Goal: Transaction & Acquisition: Subscribe to service/newsletter

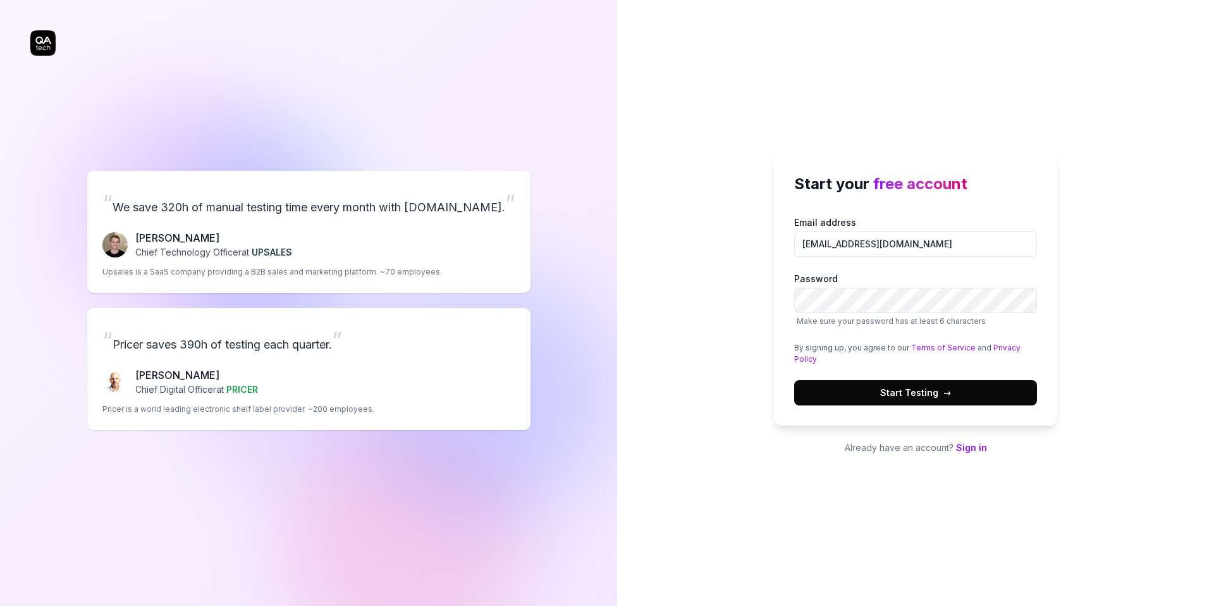
type input "[EMAIL_ADDRESS][DOMAIN_NAME]"
click at [922, 381] on button "Start Testing →" at bounding box center [915, 392] width 243 height 25
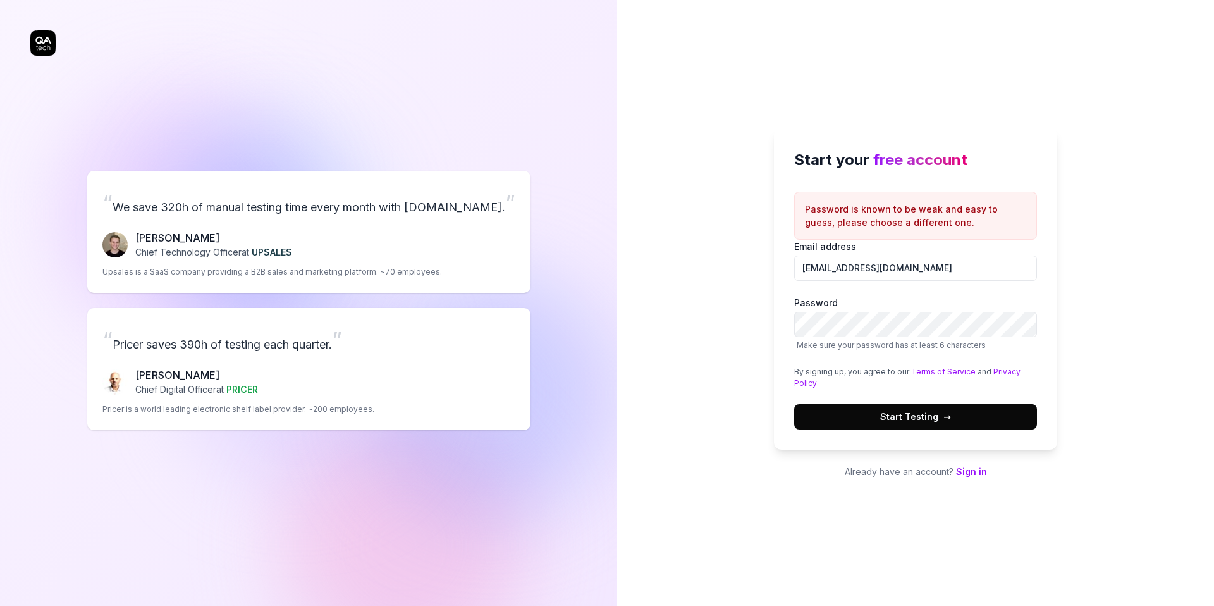
click at [884, 410] on span "Start Testing →" at bounding box center [915, 416] width 71 height 13
click at [937, 421] on span "Start Testing →" at bounding box center [915, 416] width 71 height 13
click at [908, 428] on button "Start Testing →" at bounding box center [915, 416] width 243 height 25
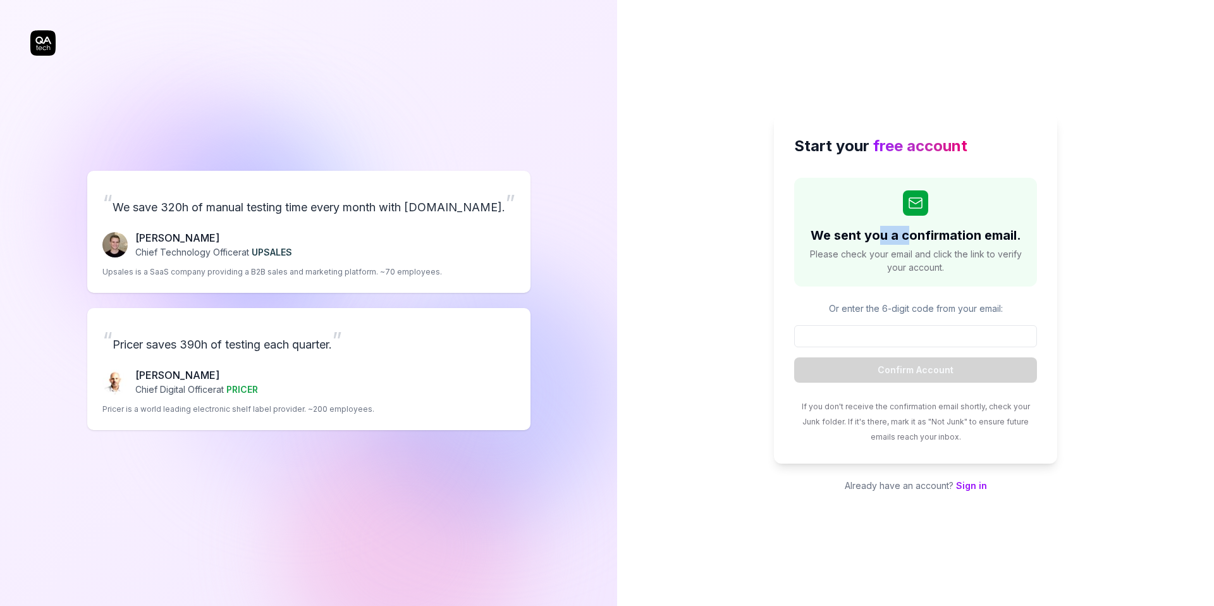
drag, startPoint x: 882, startPoint y: 238, endPoint x: 905, endPoint y: 242, distance: 23.1
click at [905, 242] on h2 "We sent you a confirmation email." at bounding box center [916, 235] width 211 height 19
drag, startPoint x: 912, startPoint y: 244, endPoint x: 1044, endPoint y: 270, distance: 134.8
click at [991, 258] on div "We sent you a confirmation email. Please check your email and click the link to…" at bounding box center [915, 232] width 243 height 109
drag, startPoint x: 982, startPoint y: 277, endPoint x: 878, endPoint y: 254, distance: 107.0
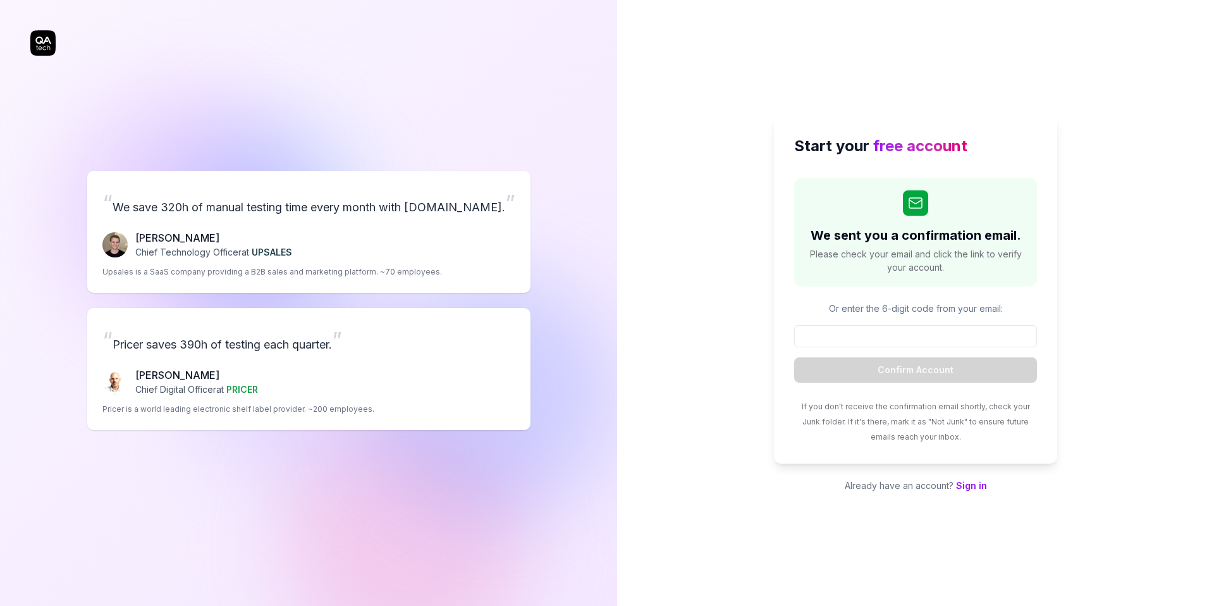
click at [979, 277] on div "We sent you a confirmation email. Please check your email and click the link to…" at bounding box center [915, 232] width 243 height 109
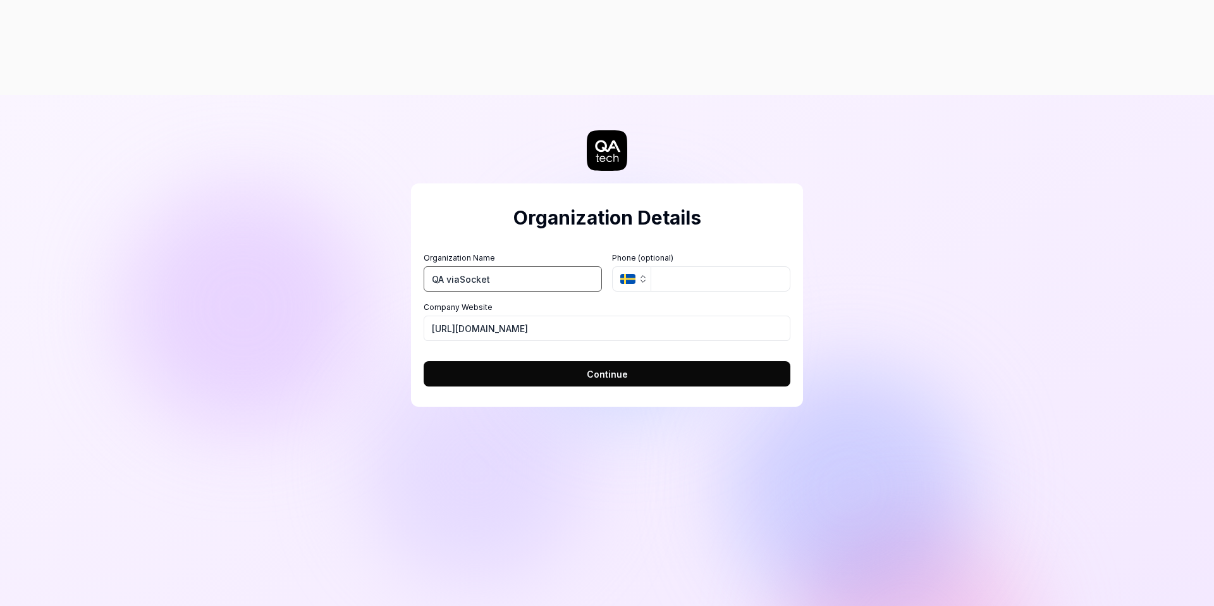
type input "QA viaSocket"
click at [639, 274] on icon "button" at bounding box center [643, 279] width 10 height 10
click at [635, 274] on icon "button" at bounding box center [627, 279] width 15 height 10
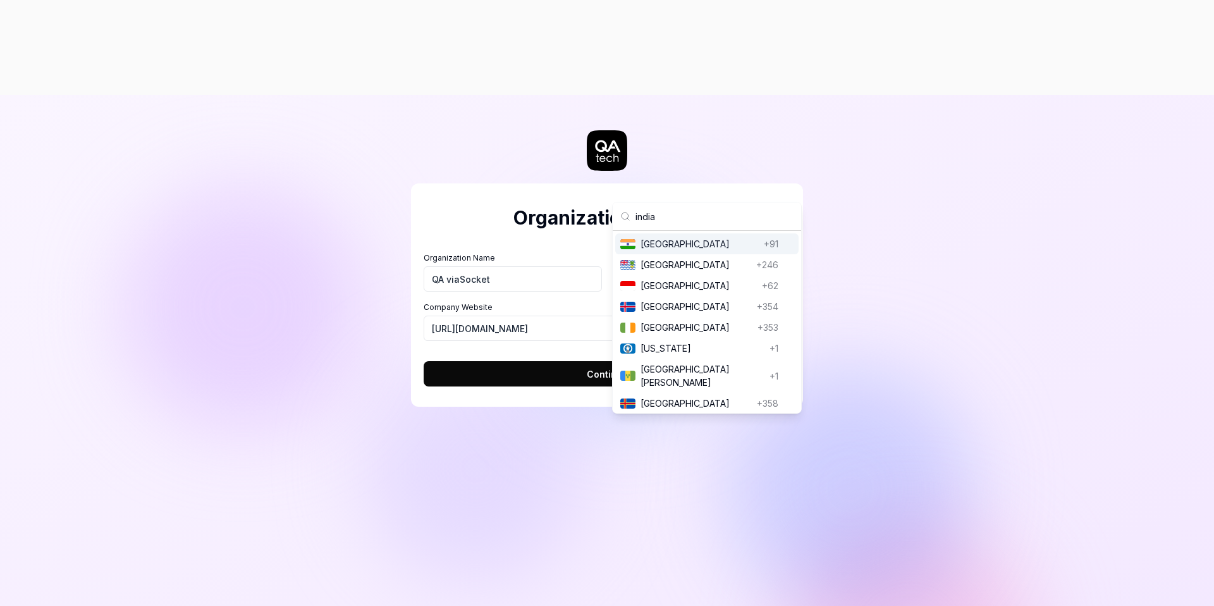
type input "india"
click at [702, 247] on span "India" at bounding box center [700, 243] width 118 height 13
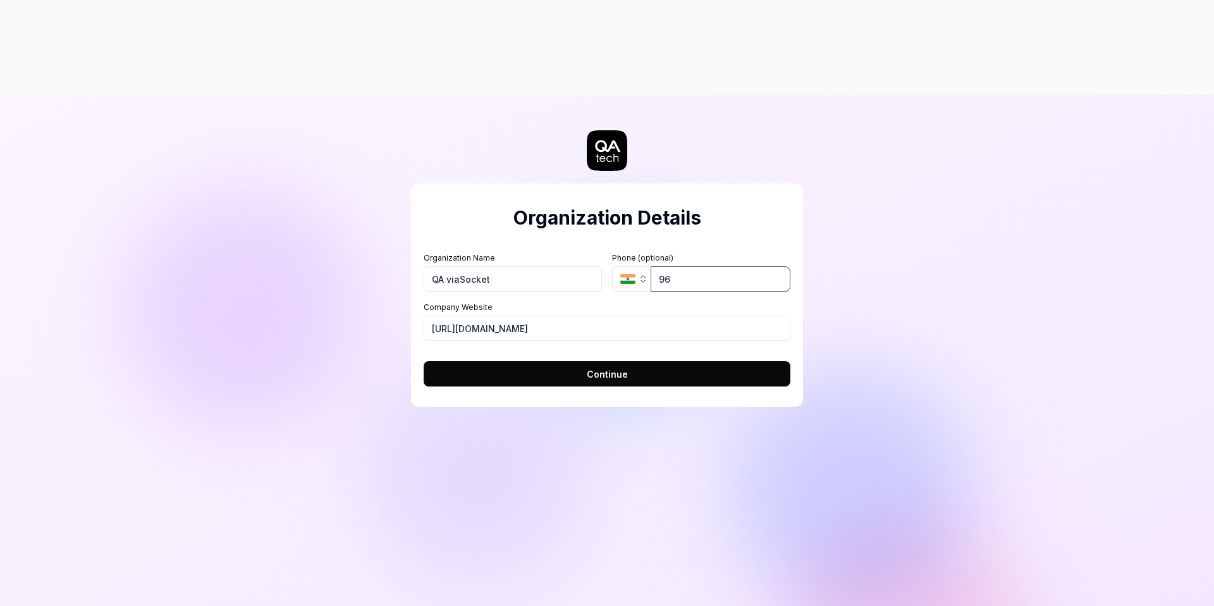
type input "9"
click at [579, 361] on button "Continue" at bounding box center [607, 373] width 367 height 25
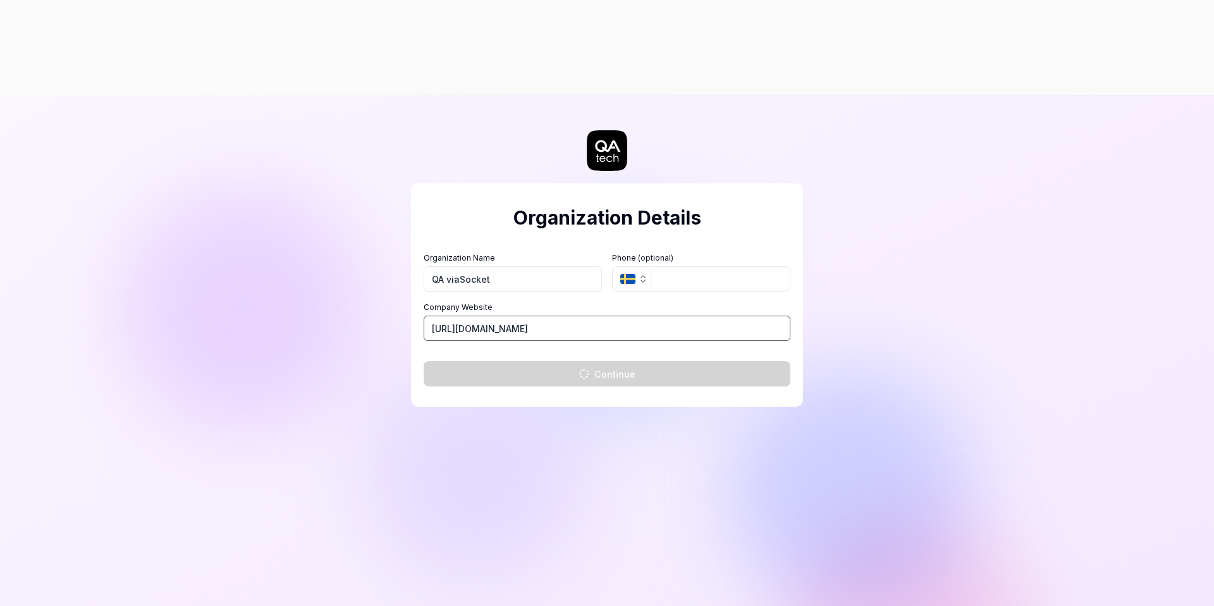
click at [462, 316] on input "https://whozzat.com" at bounding box center [607, 328] width 367 height 25
click at [474, 316] on input "https://whozzat.com" at bounding box center [607, 328] width 367 height 25
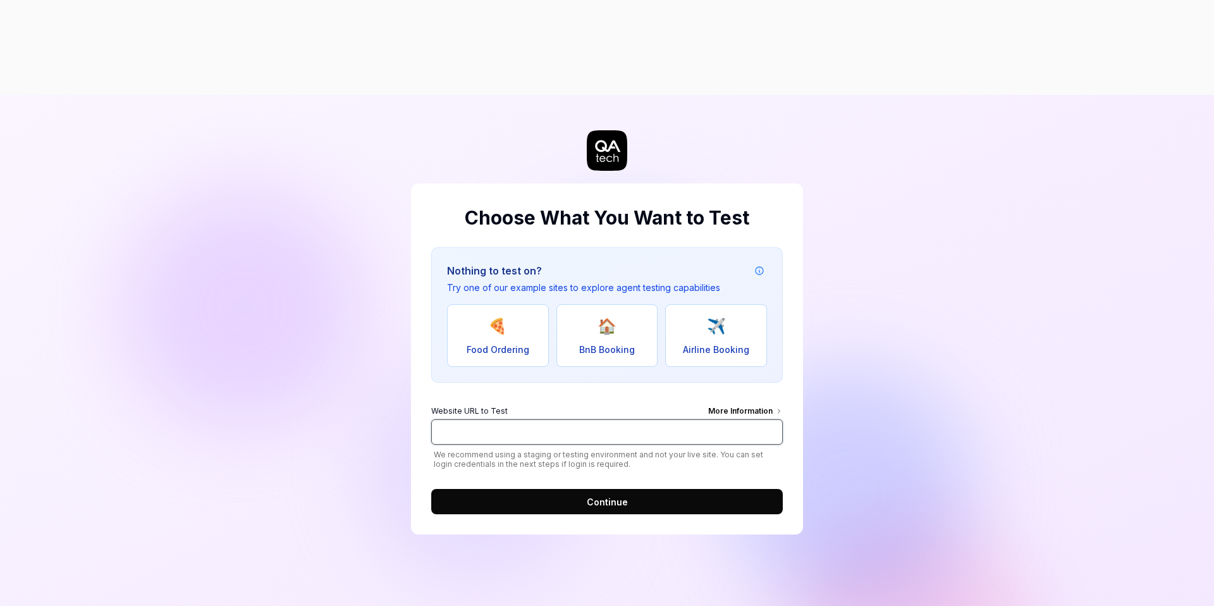
click at [557, 419] on input "Website URL to Test More Information" at bounding box center [607, 431] width 352 height 25
paste input "https://flow.viasocket.com/org"
type input "https://flow.viasocket.com"
click at [641, 489] on button "Continue" at bounding box center [607, 501] width 352 height 25
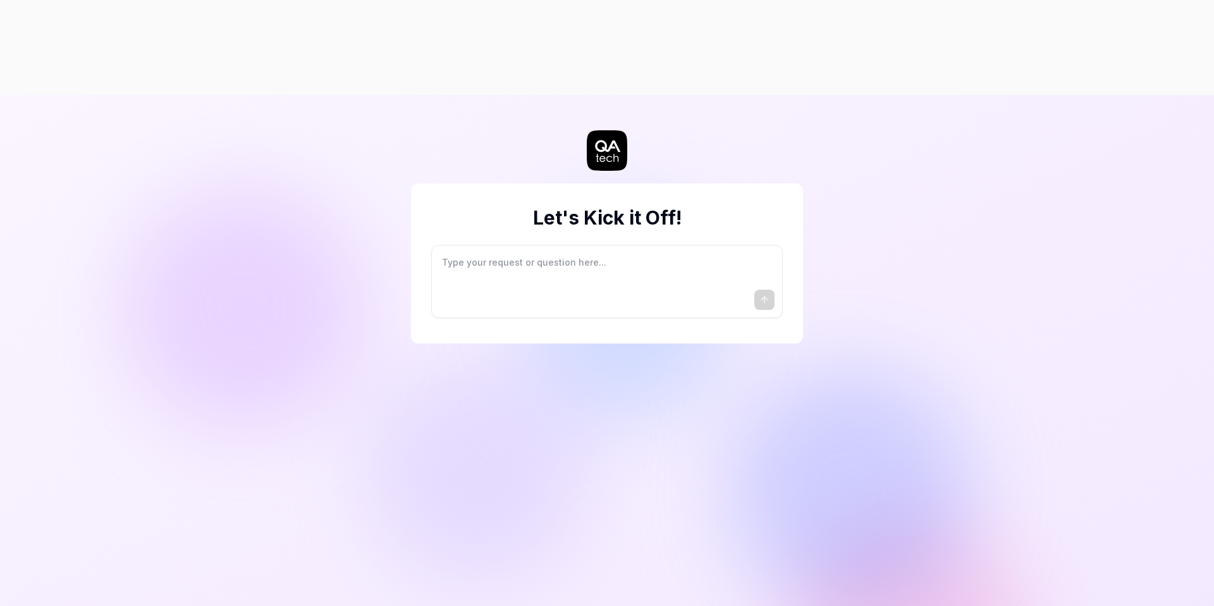
type textarea "*"
type textarea "I"
type textarea "*"
type textarea "I"
type textarea "*"
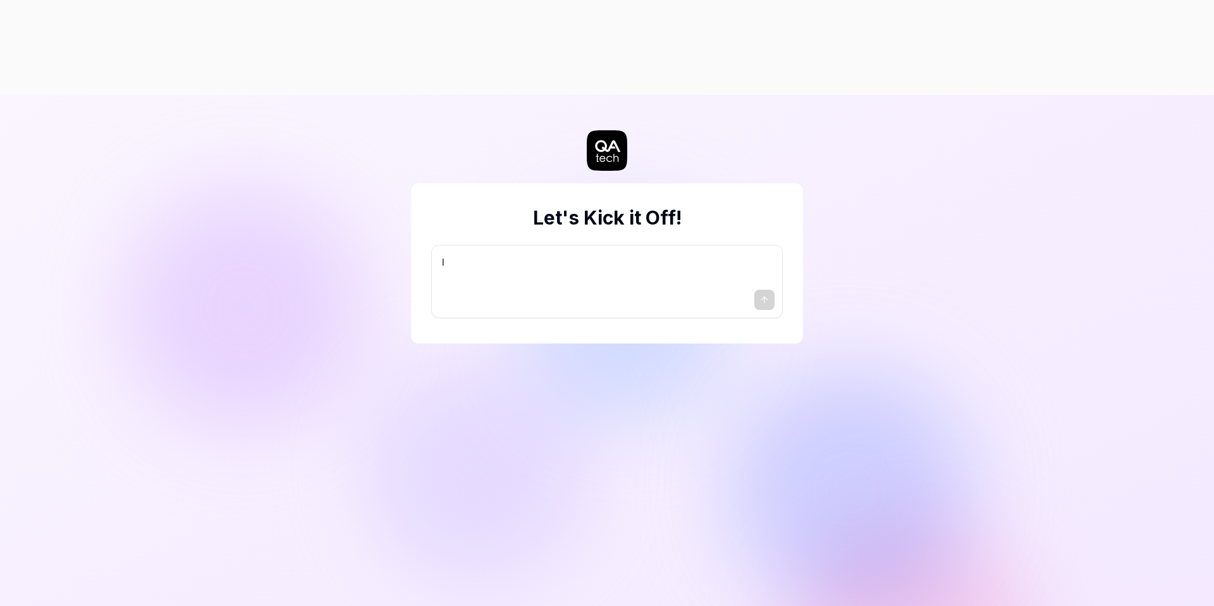
type textarea "I w"
type textarea "*"
type textarea "I wa"
type textarea "*"
type textarea "I wan"
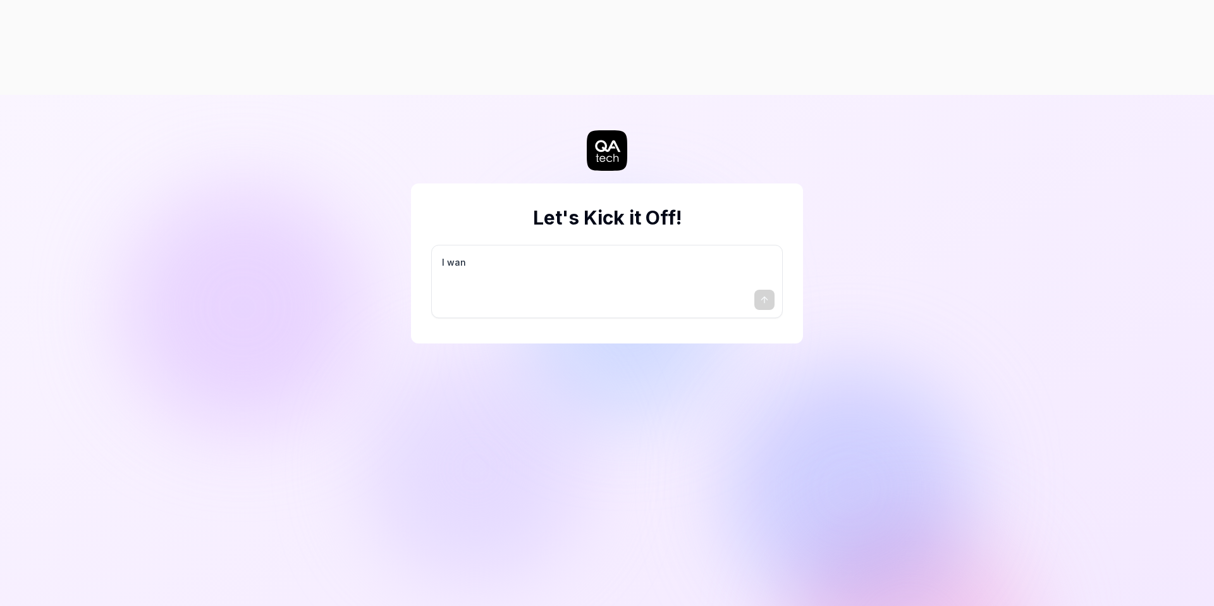
type textarea "*"
type textarea "I want"
type textarea "*"
type textarea "I want"
type textarea "*"
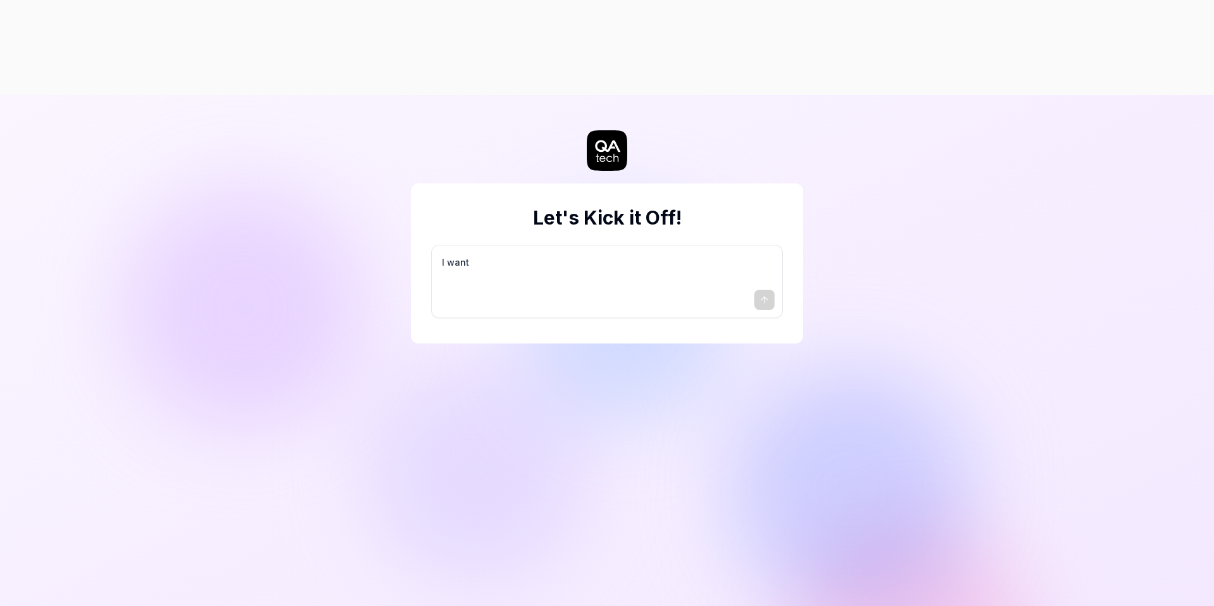
type textarea "I want a"
type textarea "*"
type textarea "I want a"
type textarea "*"
type textarea "I want a g"
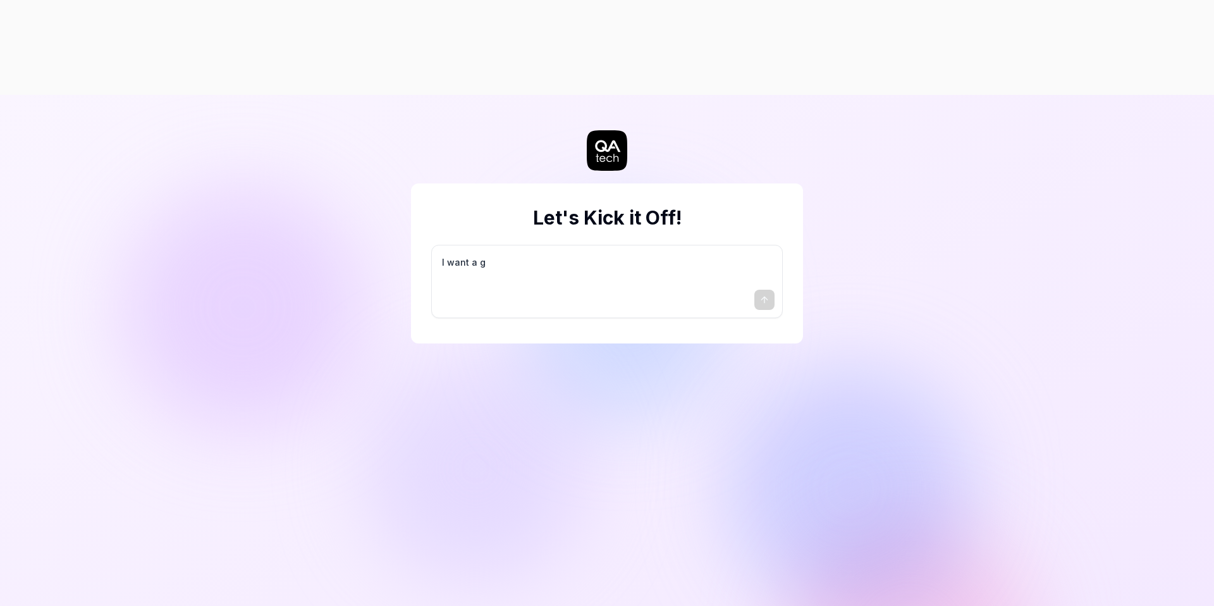
type textarea "*"
type textarea "I want a go"
type textarea "*"
type textarea "I want a goo"
type textarea "*"
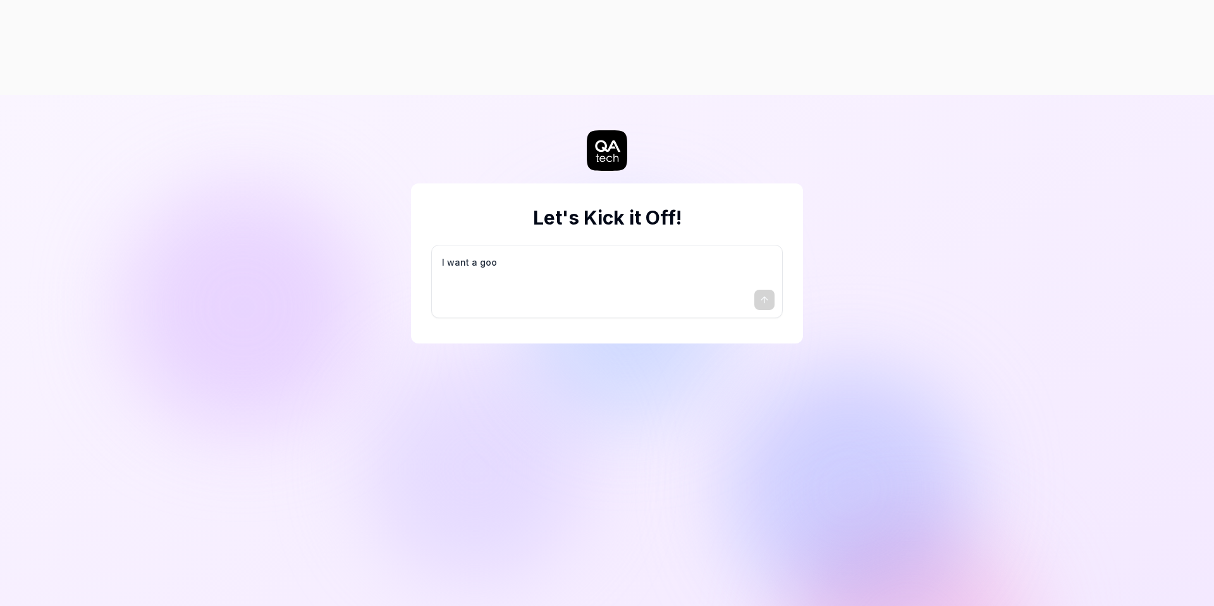
type textarea "I want a good"
type textarea "*"
type textarea "I want a good"
type textarea "*"
type textarea "I want a good t"
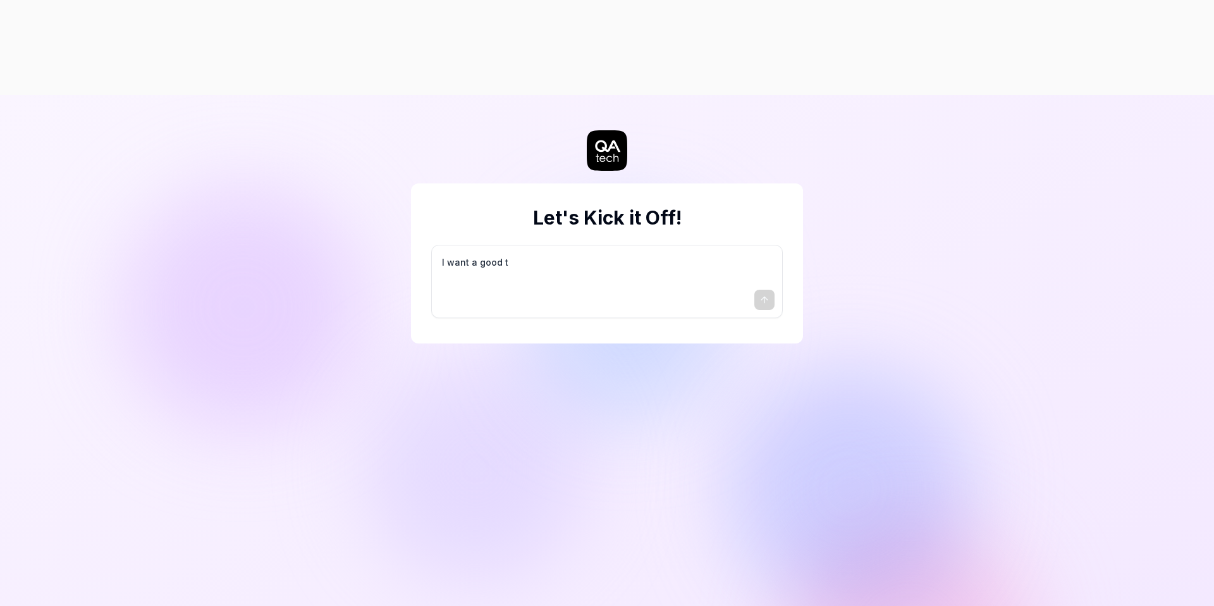
type textarea "*"
type textarea "I want a good te"
type textarea "*"
type textarea "I want a good tes"
type textarea "*"
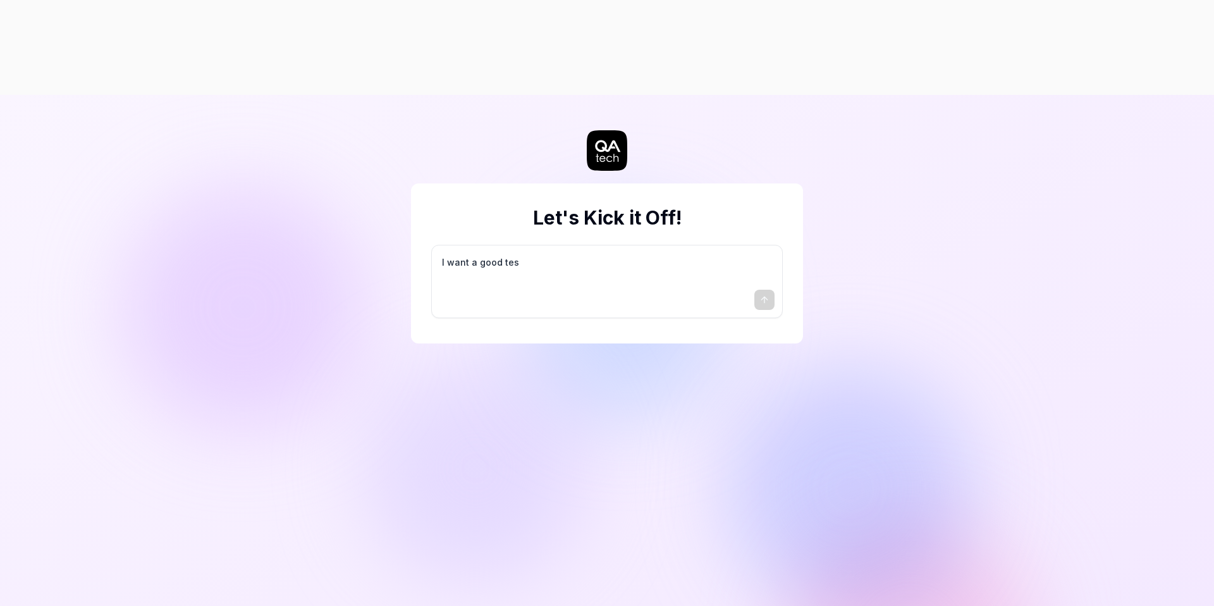
type textarea "I want a good test"
type textarea "*"
type textarea "I want a good test"
type textarea "*"
type textarea "I want a good test s"
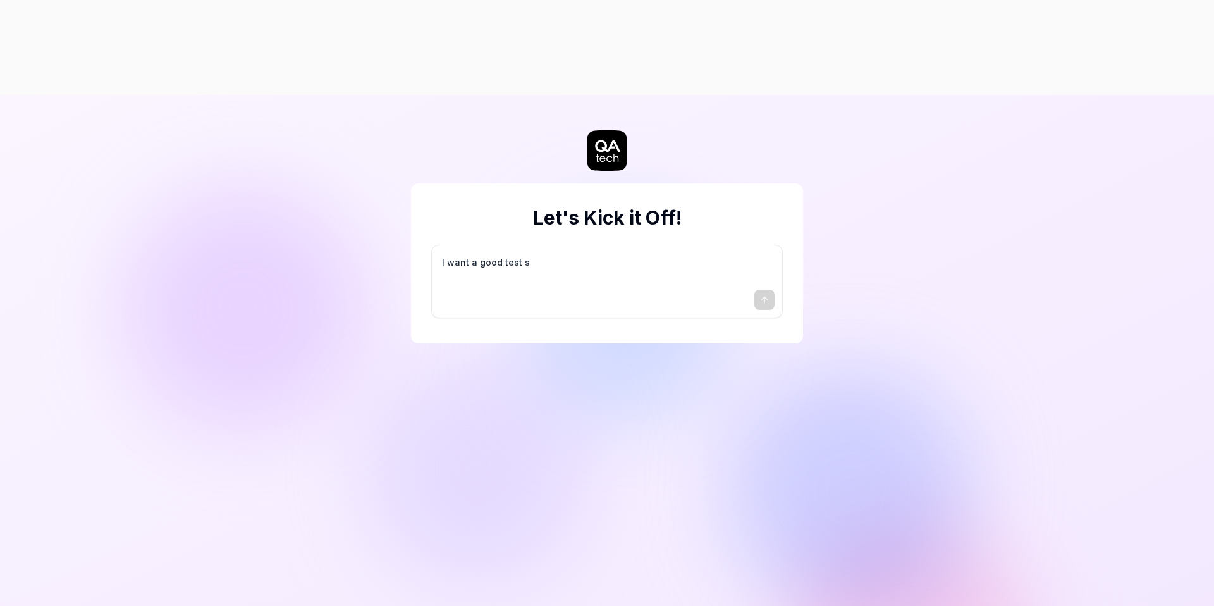
type textarea "*"
type textarea "I want a good test se"
type textarea "*"
type textarea "I want a good test set"
type textarea "*"
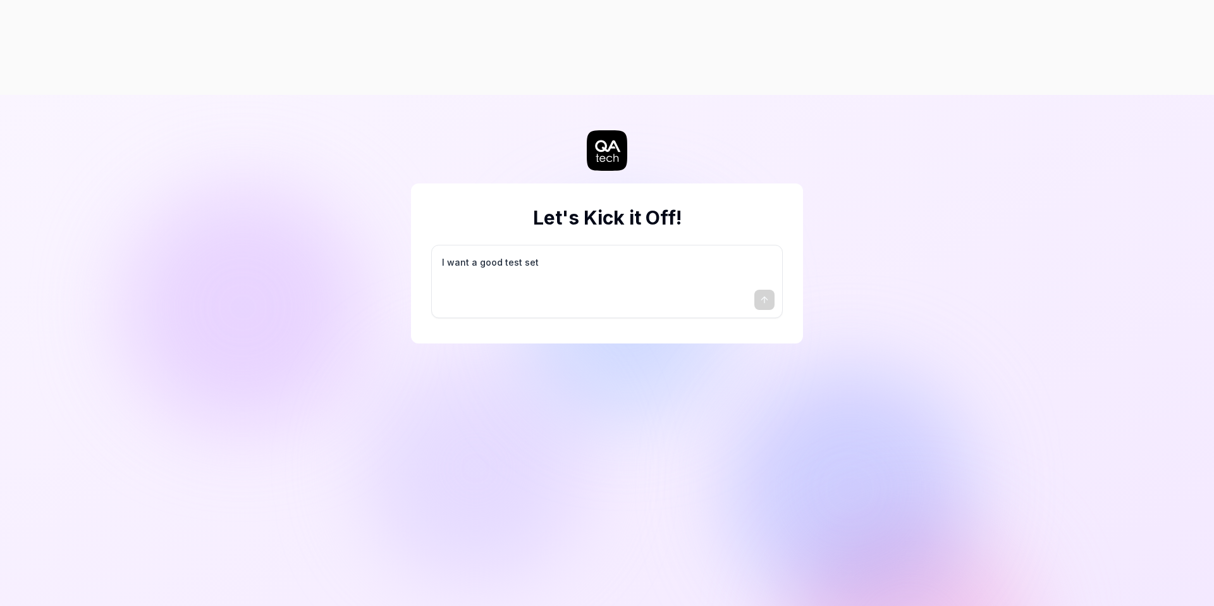
type textarea "I want a good test setu"
type textarea "*"
type textarea "I want a good test setup"
type textarea "*"
type textarea "I want a good test setup"
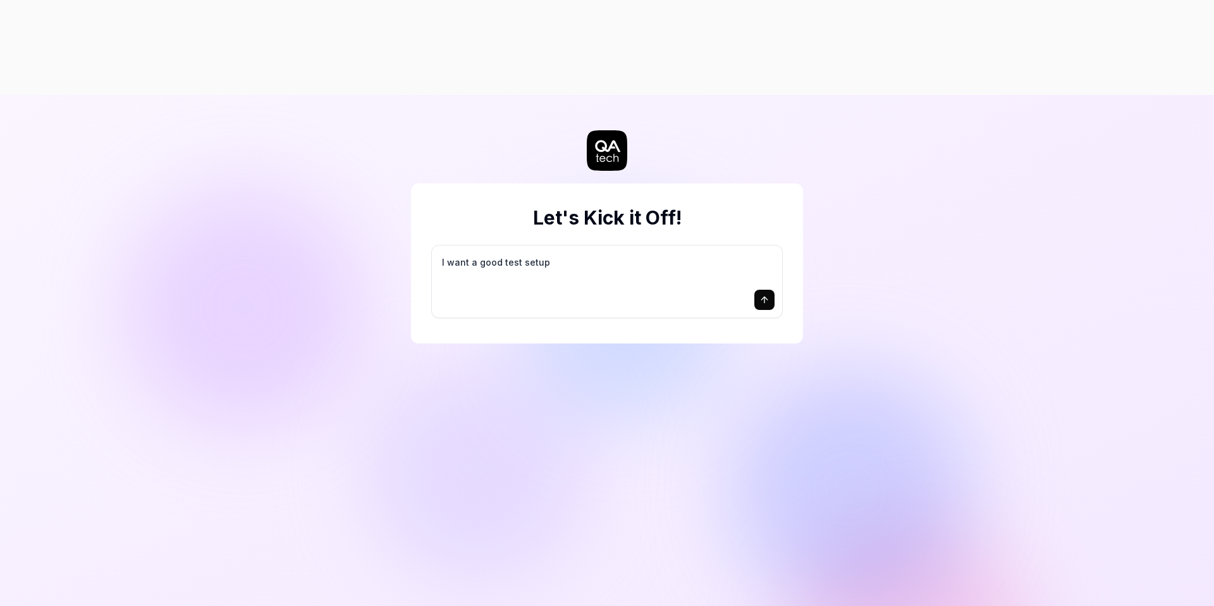
type textarea "*"
type textarea "I want a good test setup f"
type textarea "*"
type textarea "I want a good test setup fo"
type textarea "*"
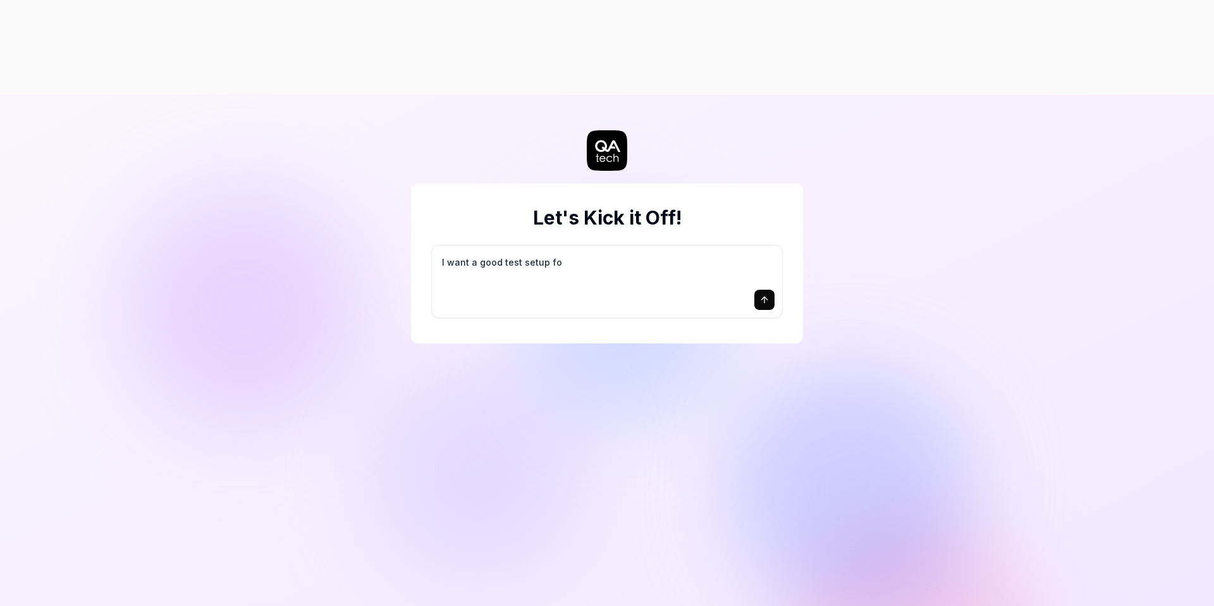
type textarea "I want a good test setup for"
type textarea "*"
type textarea "I want a good test setup for"
type textarea "*"
type textarea "I want a good test setup for m"
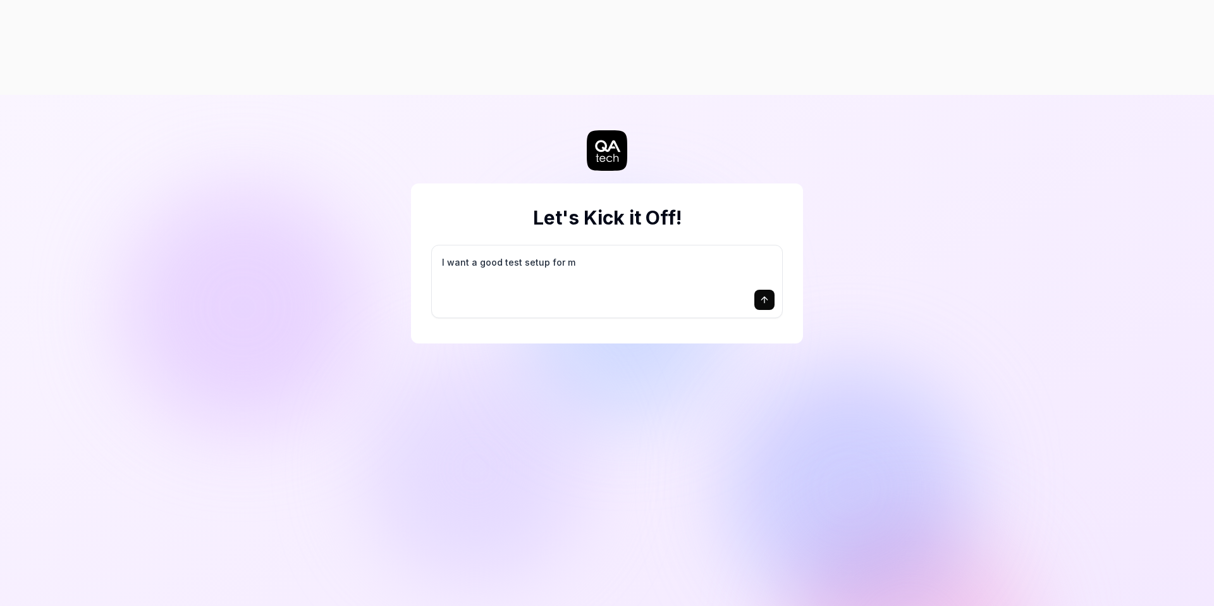
type textarea "*"
type textarea "I want a good test setup for my"
type textarea "*"
type textarea "I want a good test setup for my"
type textarea "*"
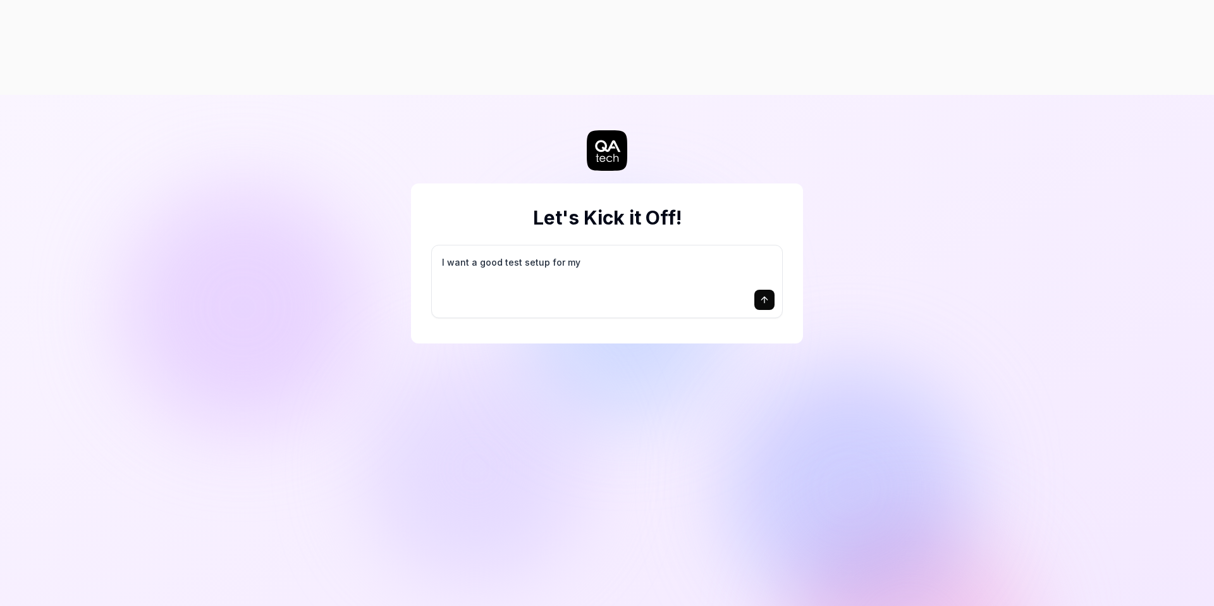
type textarea "I want a good test setup for my s"
type textarea "*"
type textarea "I want a good test setup for my si"
type textarea "*"
type textarea "I want a good test setup for my sit"
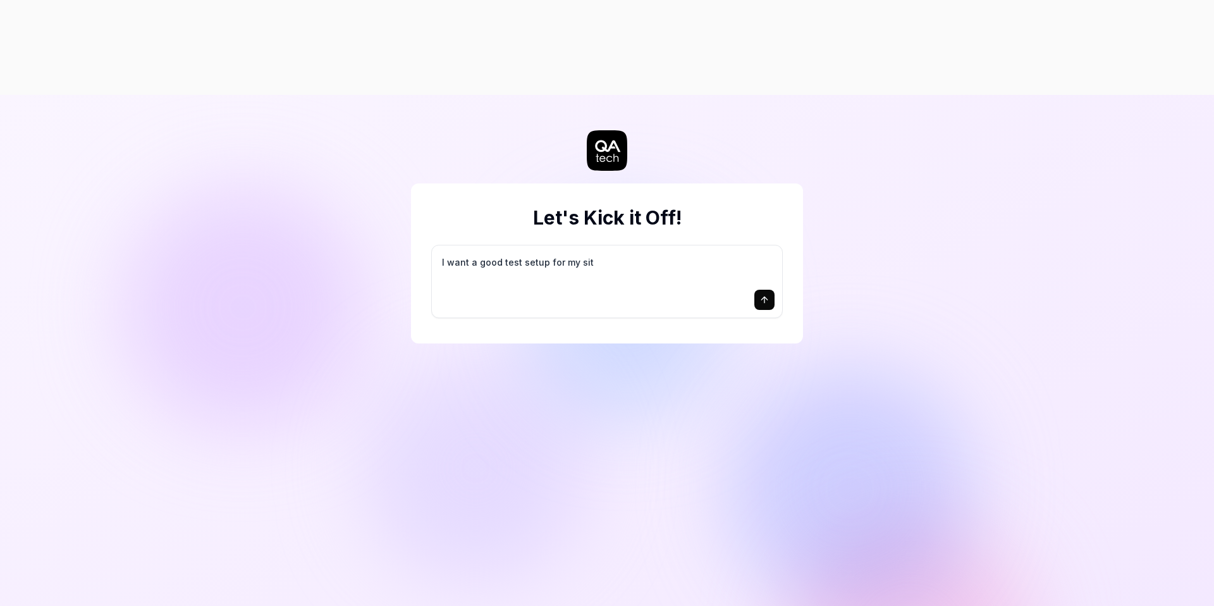
type textarea "*"
type textarea "I want a good test setup for my site"
type textarea "*"
type textarea "I want a good test setup for my site"
type textarea "*"
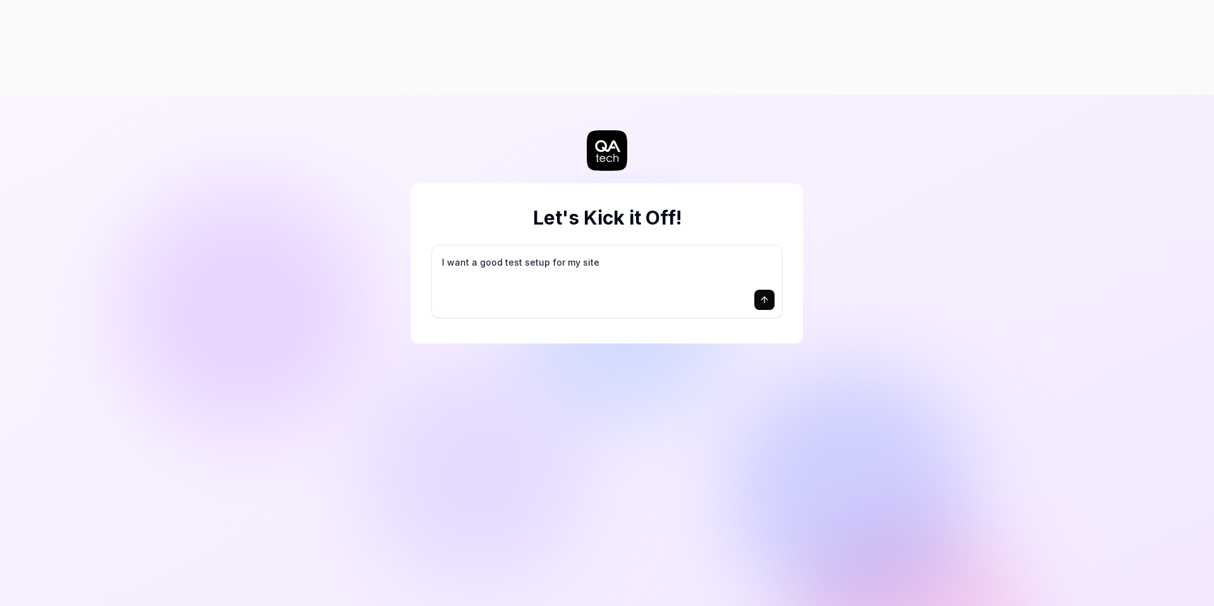
type textarea "I want a good test setup for my site -"
type textarea "*"
type textarea "I want a good test setup for my site -"
type textarea "*"
type textarea "I want a good test setup for my site - h"
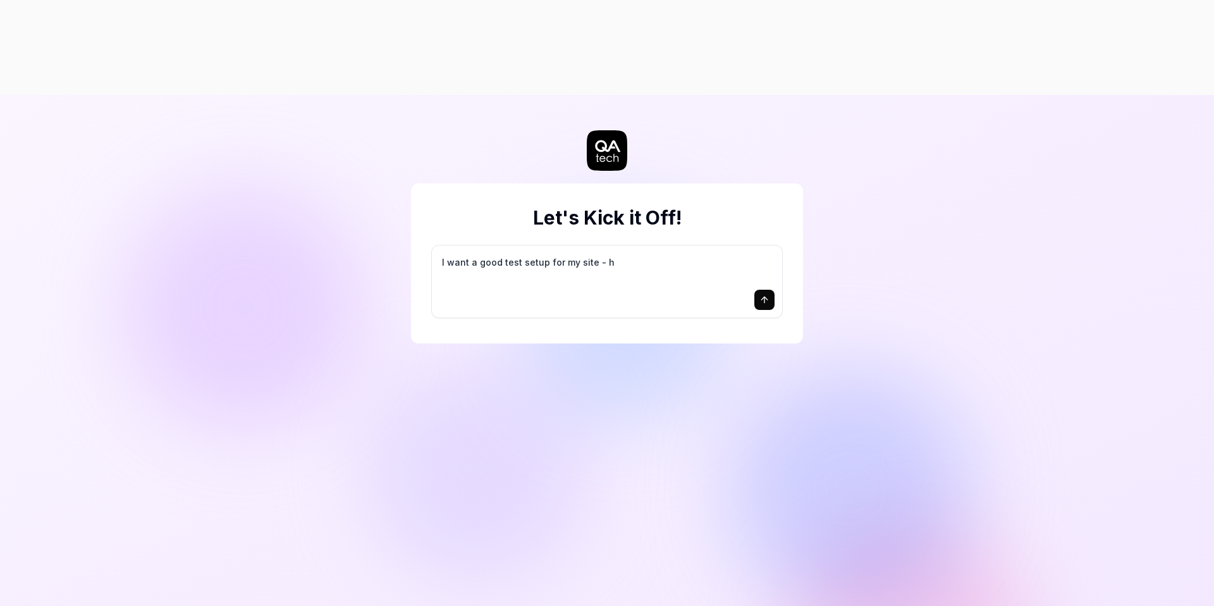
type textarea "*"
type textarea "I want a good test setup for my site - he"
type textarea "*"
type textarea "I want a good test setup for my site - hel"
type textarea "*"
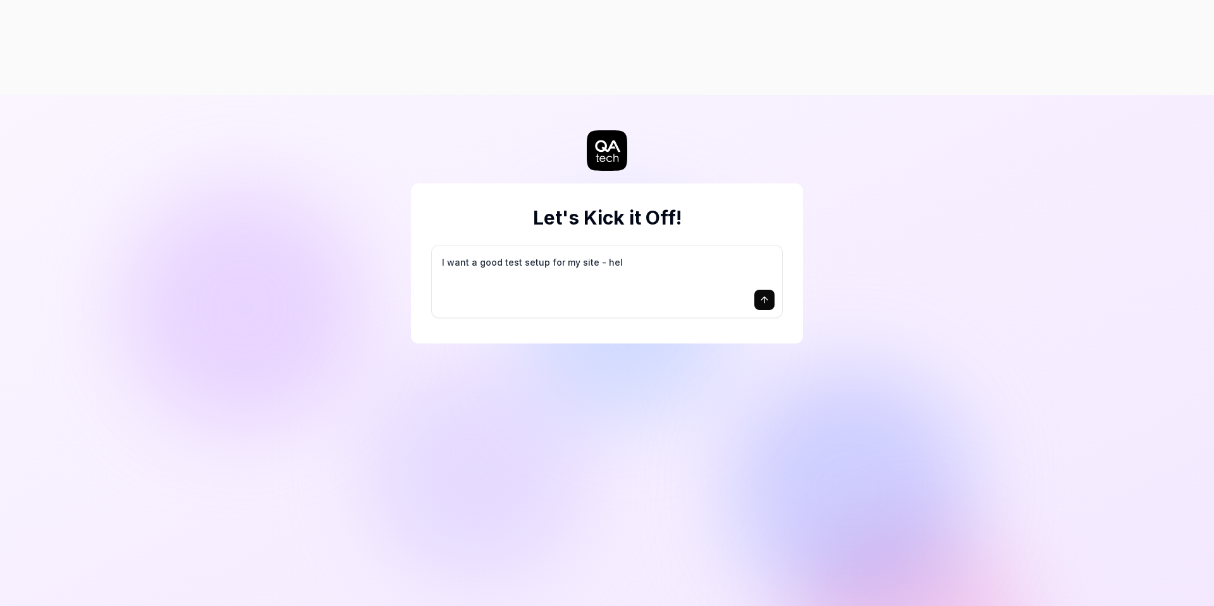
type textarea "I want a good test setup for my site - help"
type textarea "*"
type textarea "I want a good test setup for my site - help"
type textarea "*"
type textarea "I want a good test setup for my site - help m"
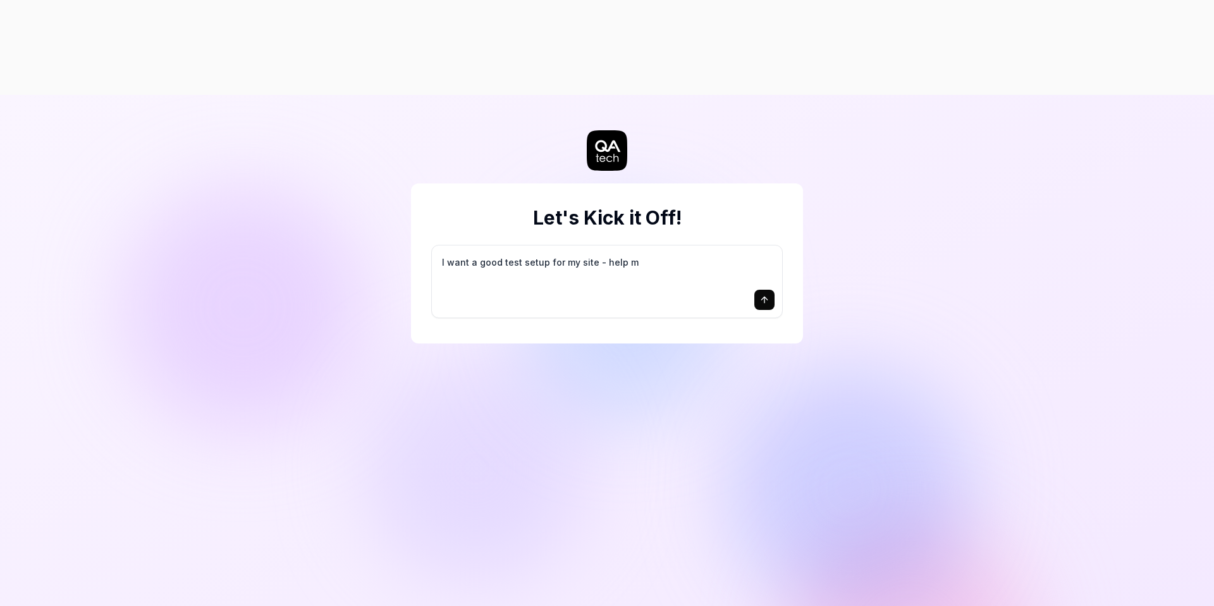
type textarea "*"
type textarea "I want a good test setup for my site - help me"
type textarea "*"
type textarea "I want a good test setup for my site - help me"
type textarea "*"
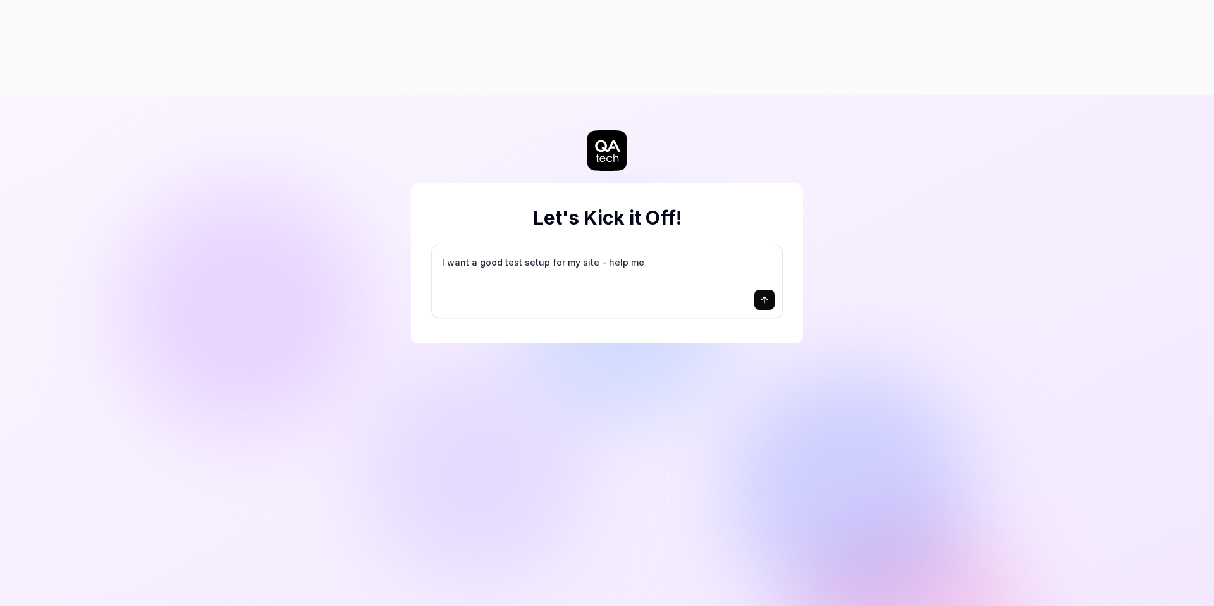
type textarea "I want a good test setup for my site - help me c"
type textarea "*"
type textarea "I want a good test setup for my site - help me cr"
type textarea "*"
type textarea "I want a good test setup for my site - help me cre"
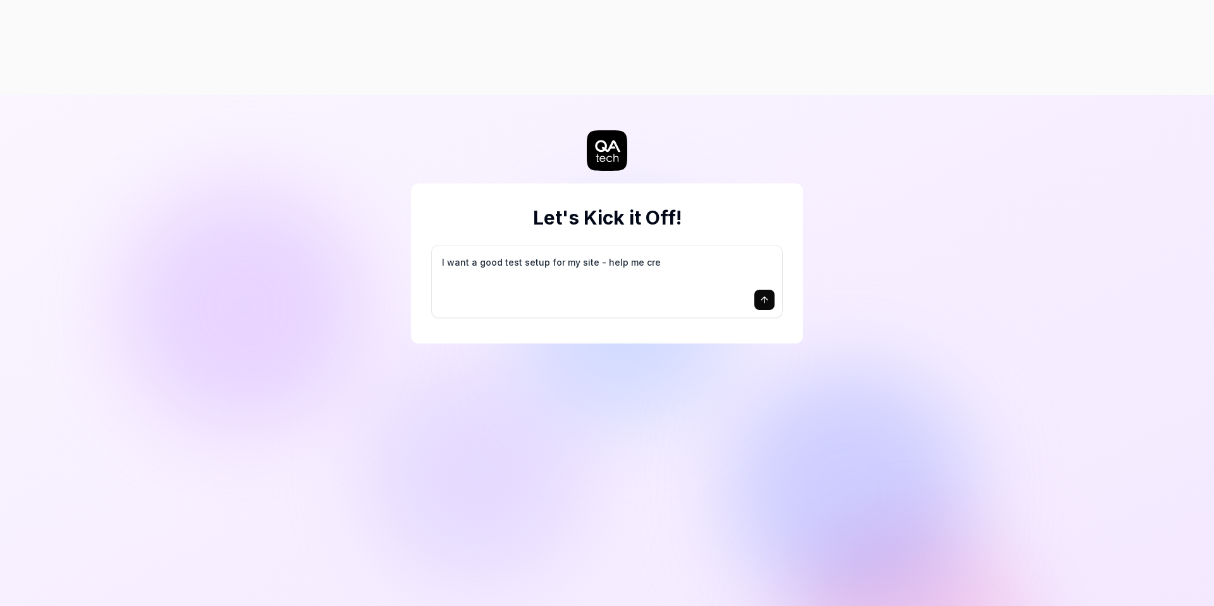
type textarea "*"
type textarea "I want a good test setup for my site - help me crea"
type textarea "*"
type textarea "I want a good test setup for my site - help me creat"
type textarea "*"
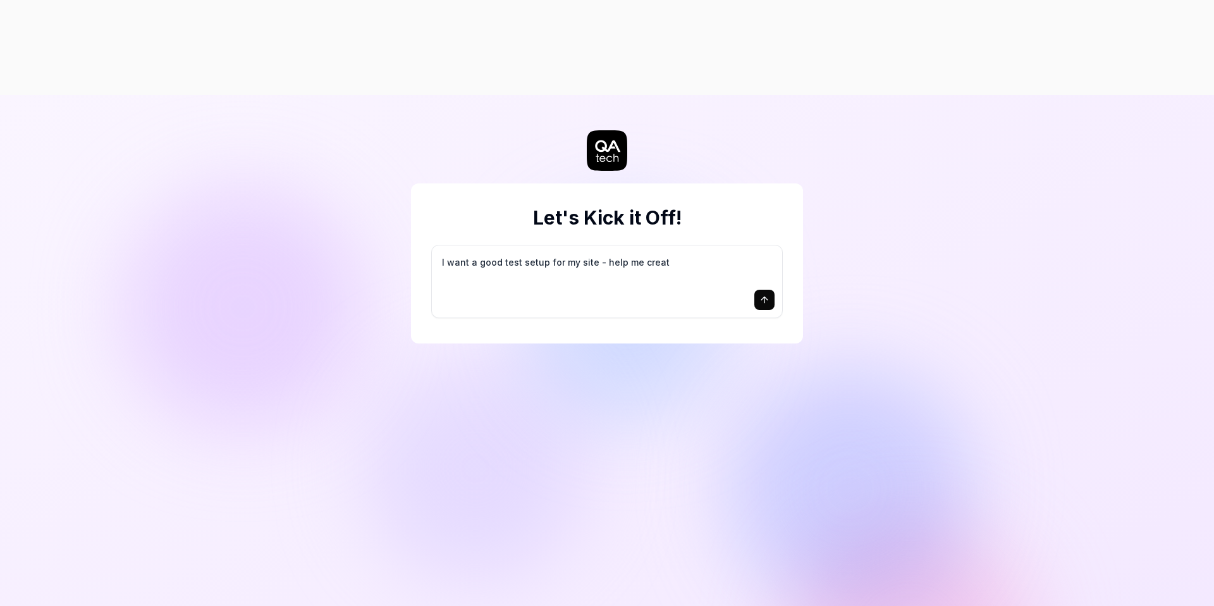
type textarea "I want a good test setup for my site - help me create"
type textarea "*"
type textarea "I want a good test setup for my site - help me create"
type textarea "*"
type textarea "I want a good test setup for my site - help me create t"
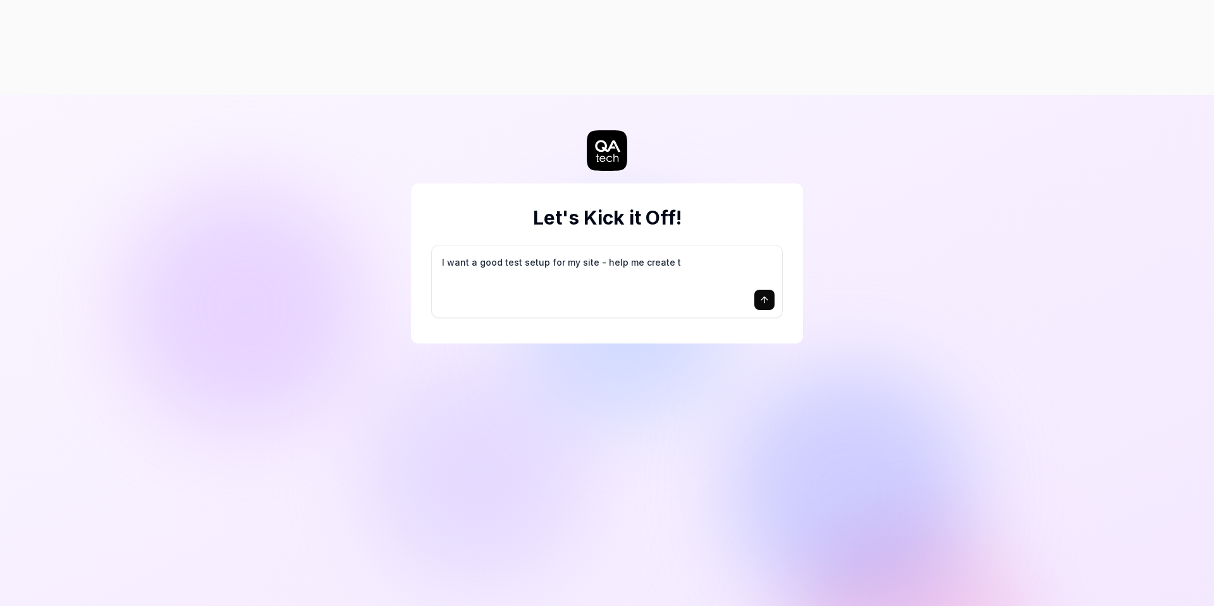
type textarea "*"
type textarea "I want a good test setup for my site - help me create th"
type textarea "*"
type textarea "I want a good test setup for my site - help me create the"
type textarea "*"
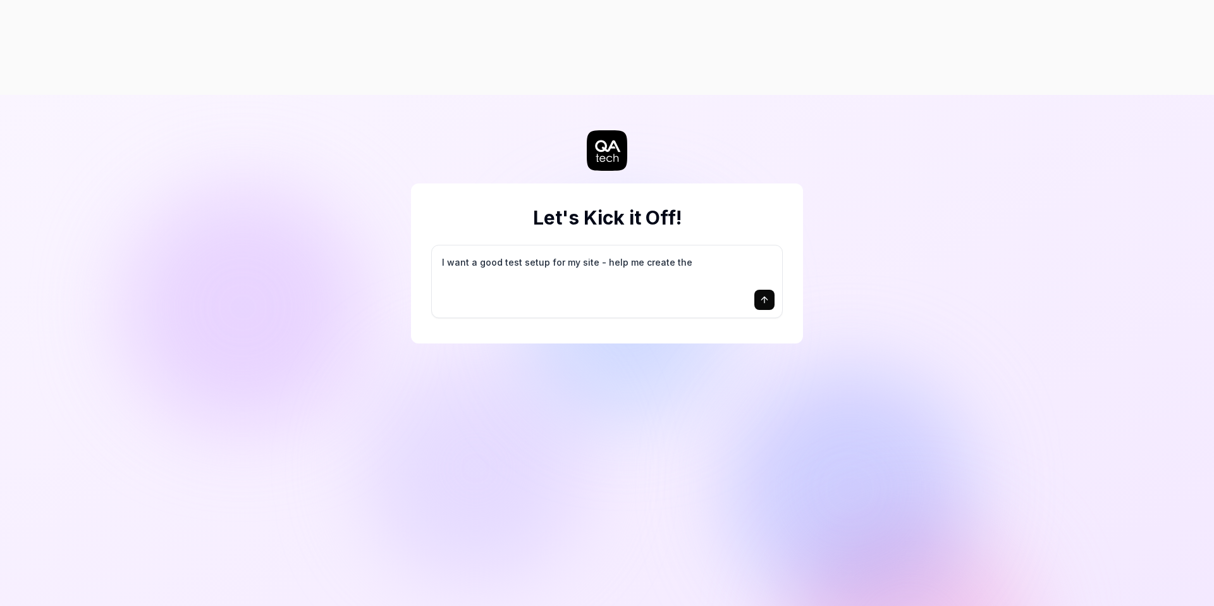
type textarea "I want a good test setup for my site - help me create the"
type textarea "*"
type textarea "I want a good test setup for my site - help me create the f"
type textarea "*"
type textarea "I want a good test setup for my site - help me create the fi"
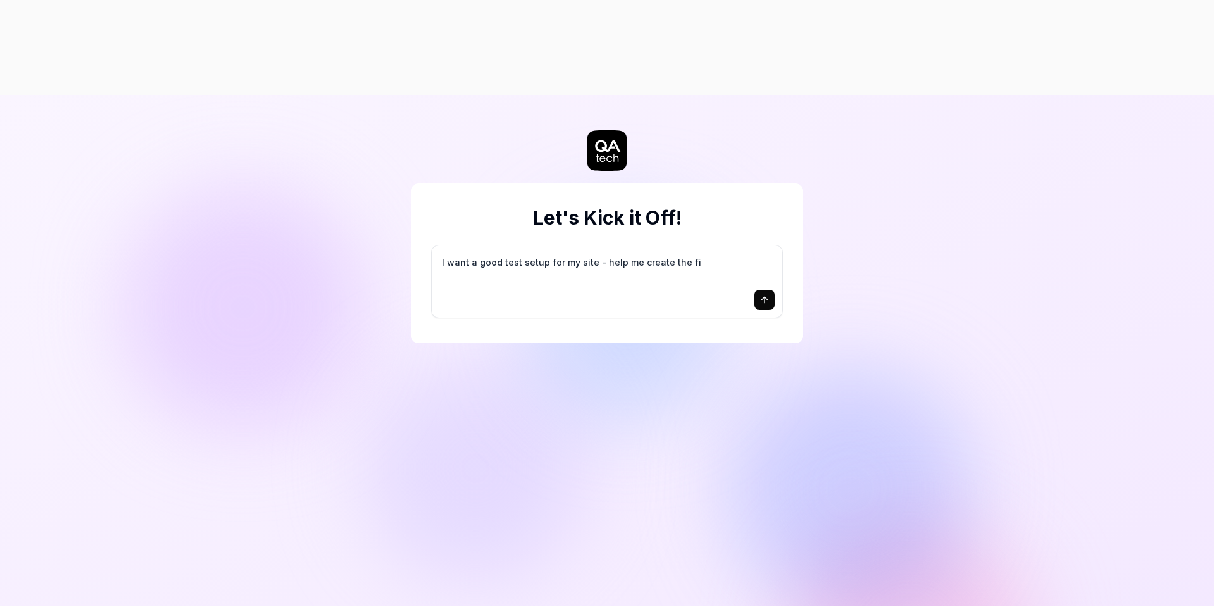
type textarea "*"
type textarea "I want a good test setup for my site - help me create the fir"
type textarea "*"
type textarea "I want a good test setup for my site - help me create the firs"
type textarea "*"
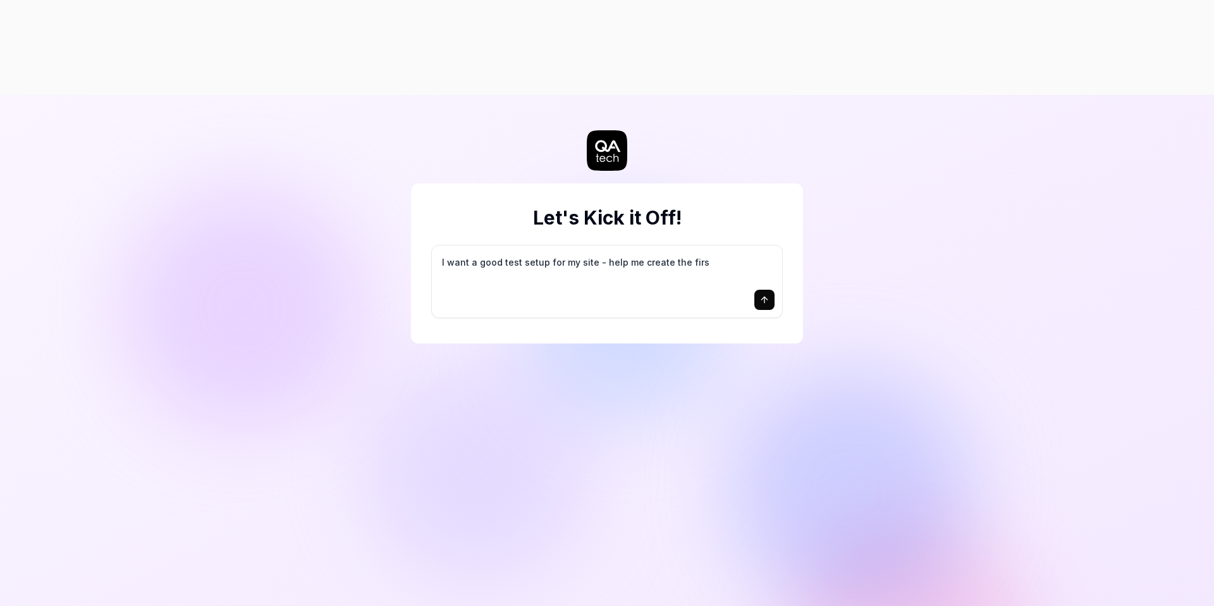
type textarea "I want a good test setup for my site - help me create the first"
type textarea "*"
type textarea "I want a good test setup for my site - help me create the first"
type textarea "*"
type textarea "I want a good test setup for my site - help me create the first 3"
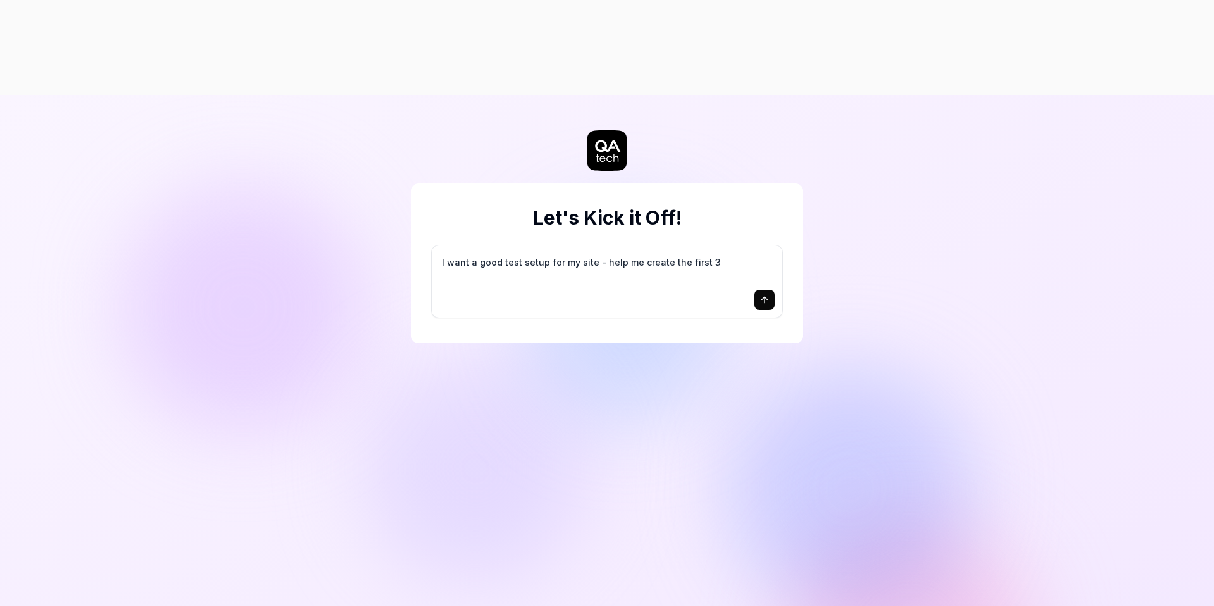
type textarea "*"
type textarea "I want a good test setup for my site - help me create the first 3-"
type textarea "*"
type textarea "I want a good test setup for my site - help me create the first 3-5"
type textarea "*"
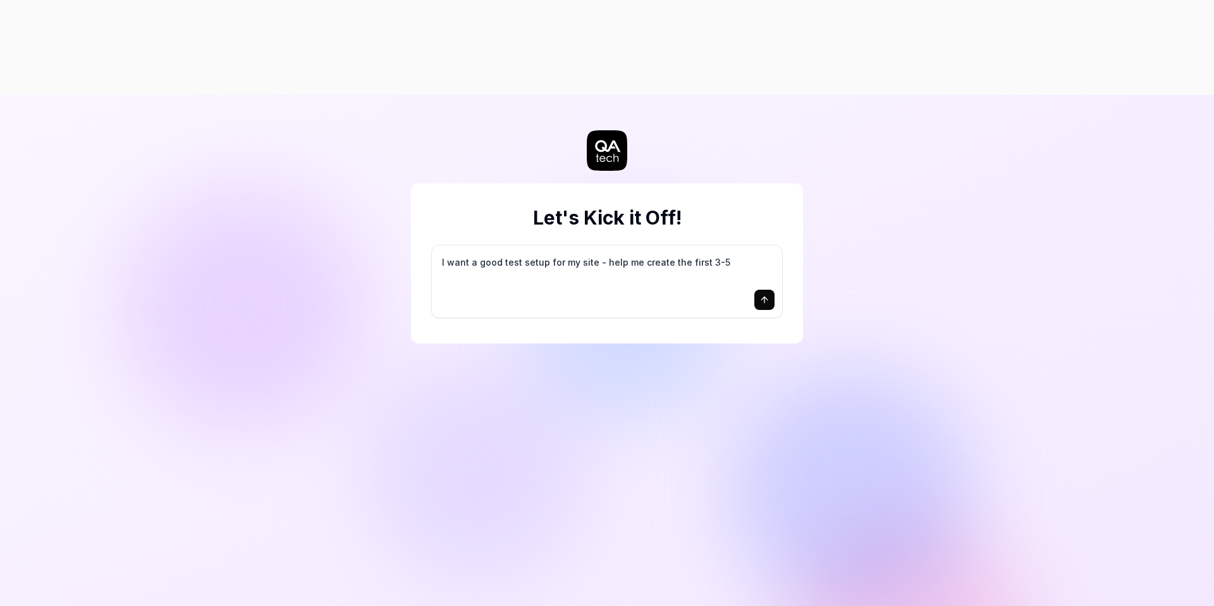
type textarea "I want a good test setup for my site - help me create the first 3-5"
type textarea "*"
type textarea "I want a good test setup for my site - help me create the first 3-5 t"
type textarea "*"
type textarea "I want a good test setup for my site - help me create the first 3-5 te"
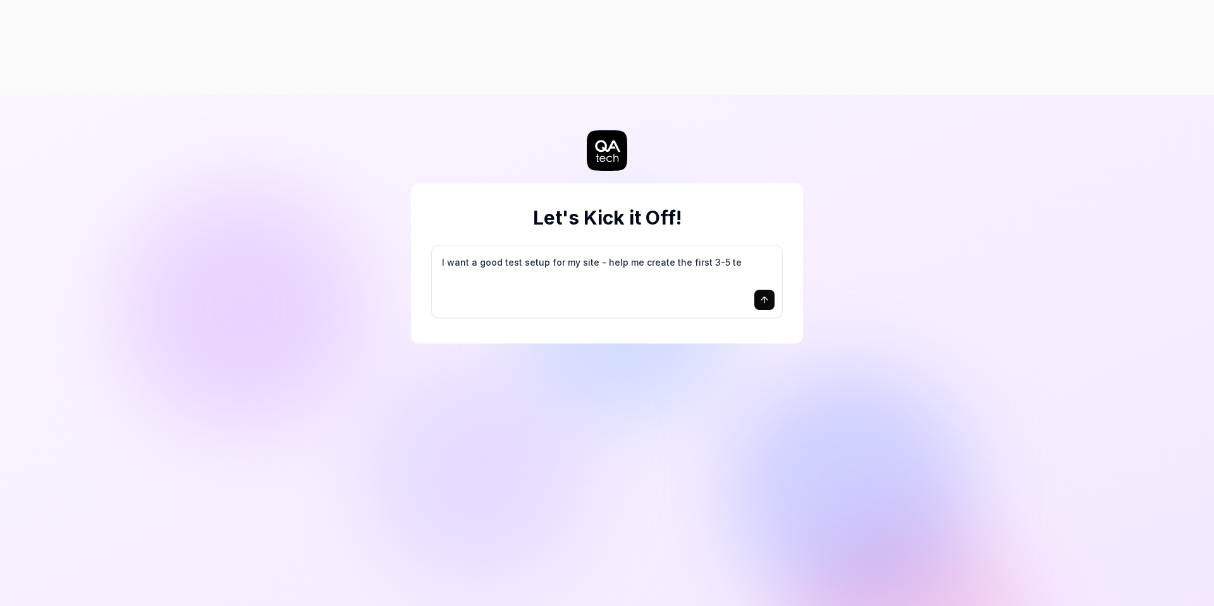
type textarea "*"
type textarea "I want a good test setup for my site - help me create the first 3-5 tes"
type textarea "*"
type textarea "I want a good test setup for my site - help me create the first 3-5 test"
type textarea "*"
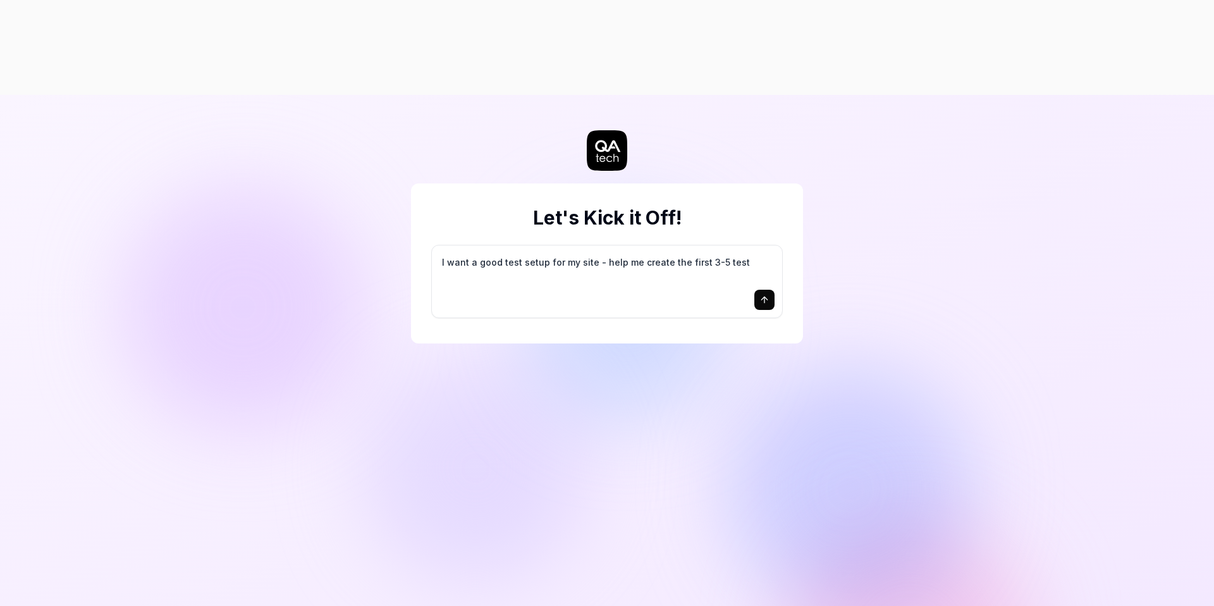
type textarea "I want a good test setup for my site - help me create the first 3-5 test"
type textarea "*"
type textarea "I want a good test setup for my site - help me create the first 3-5 test c"
type textarea "*"
type textarea "I want a good test setup for my site - help me create the first 3-5 test ca"
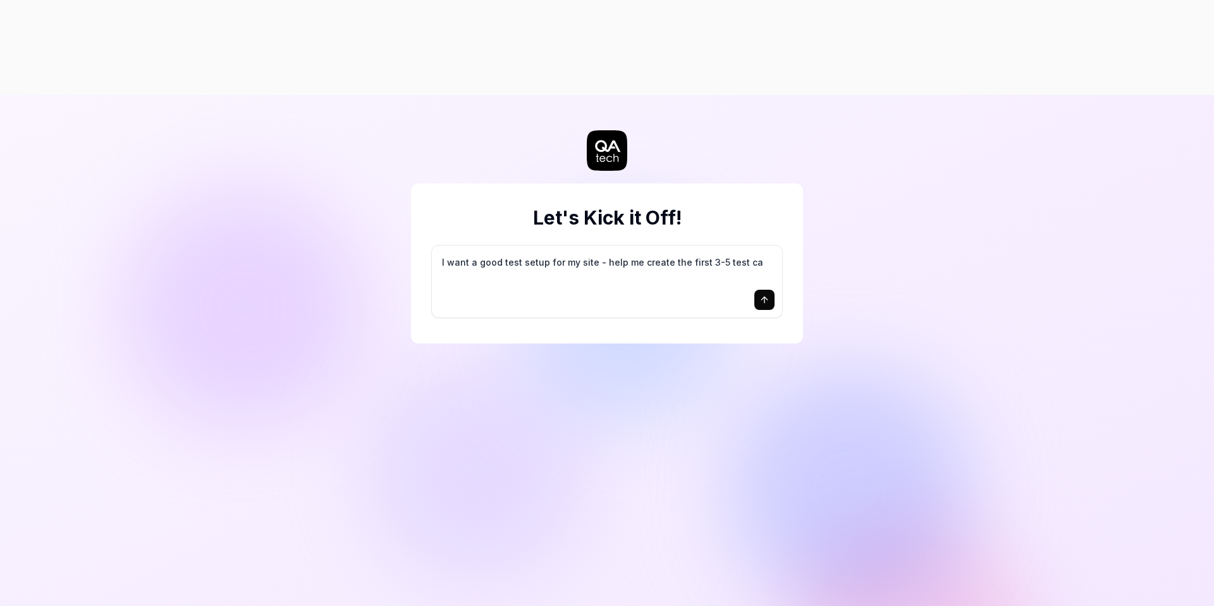
type textarea "*"
type textarea "I want a good test setup for my site - help me create the first 3-5 test cas"
type textarea "*"
type textarea "I want a good test setup for my site - help me create the first 3-5 test case"
type textarea "*"
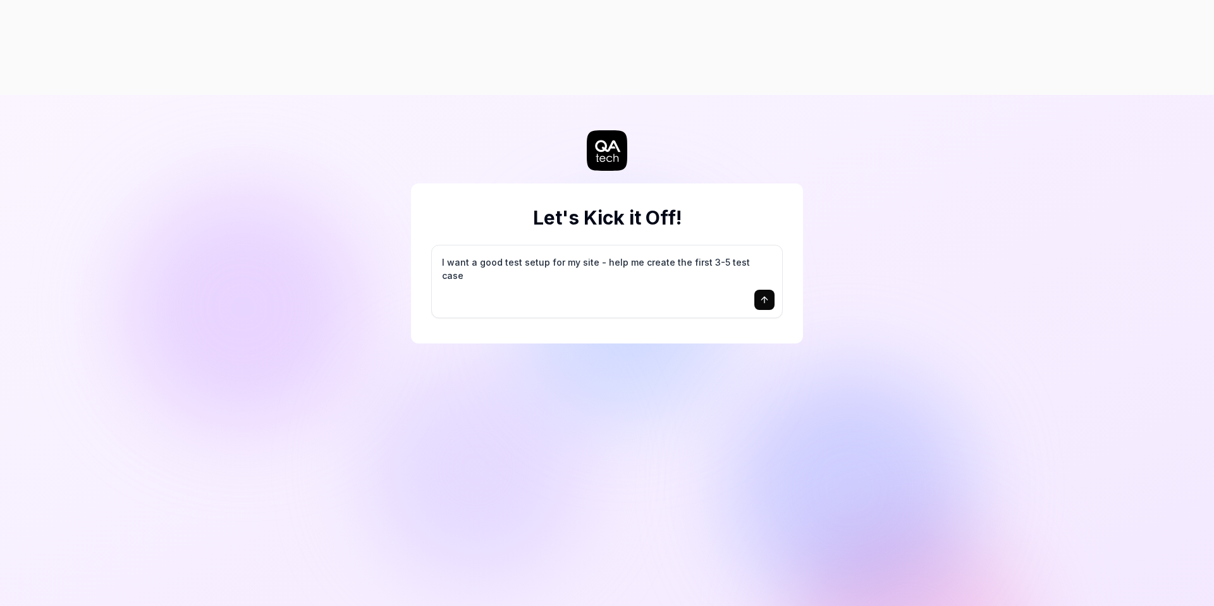
type textarea "I want a good test setup for my site - help me create the first 3-5 test cases"
click at [647, 253] on textarea "I want a good test setup for my site - help me create the first 3-5 test cases" at bounding box center [607, 269] width 335 height 32
click at [767, 295] on icon "submit" at bounding box center [765, 300] width 10 height 10
type textarea "*"
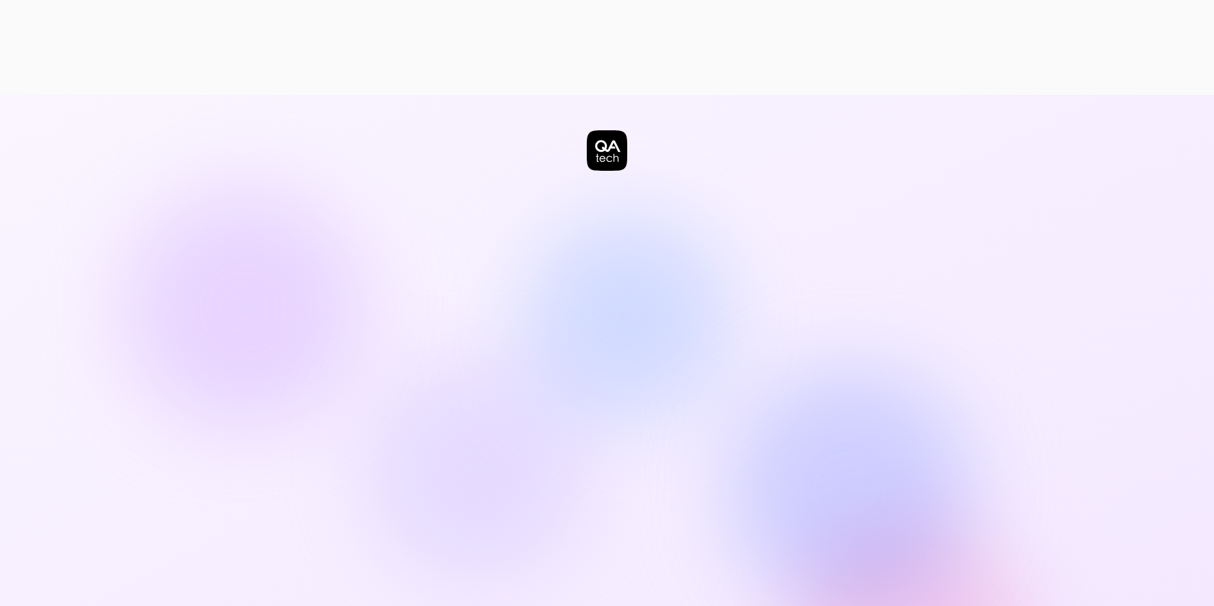
click at [620, 130] on icon at bounding box center [607, 150] width 40 height 40
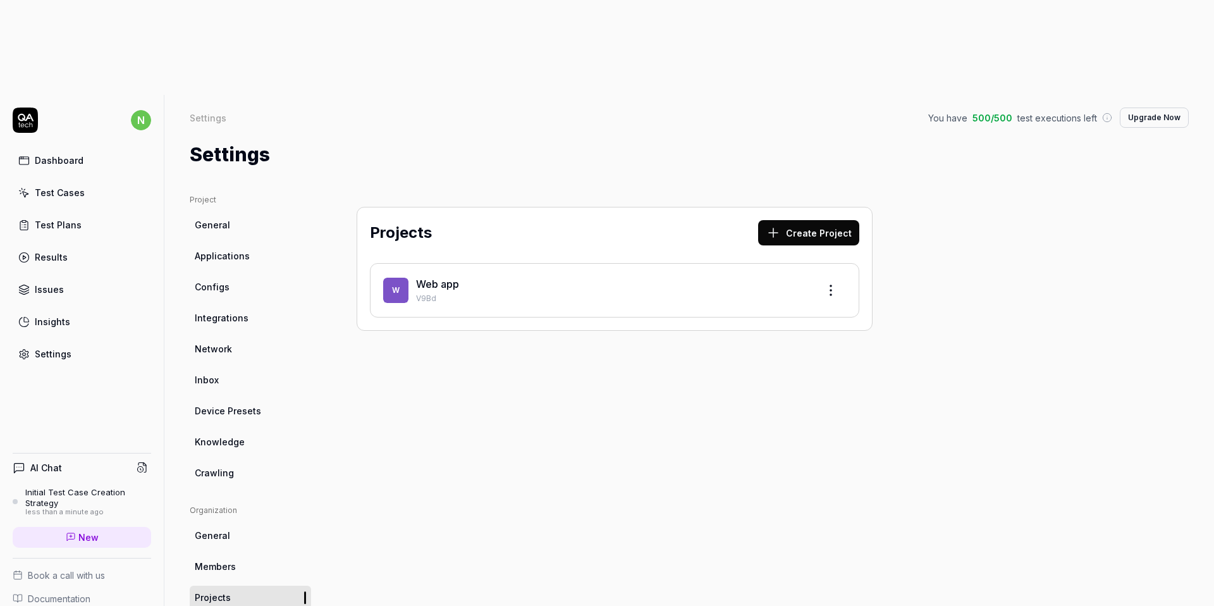
click at [91, 148] on link "Dashboard" at bounding box center [82, 160] width 139 height 25
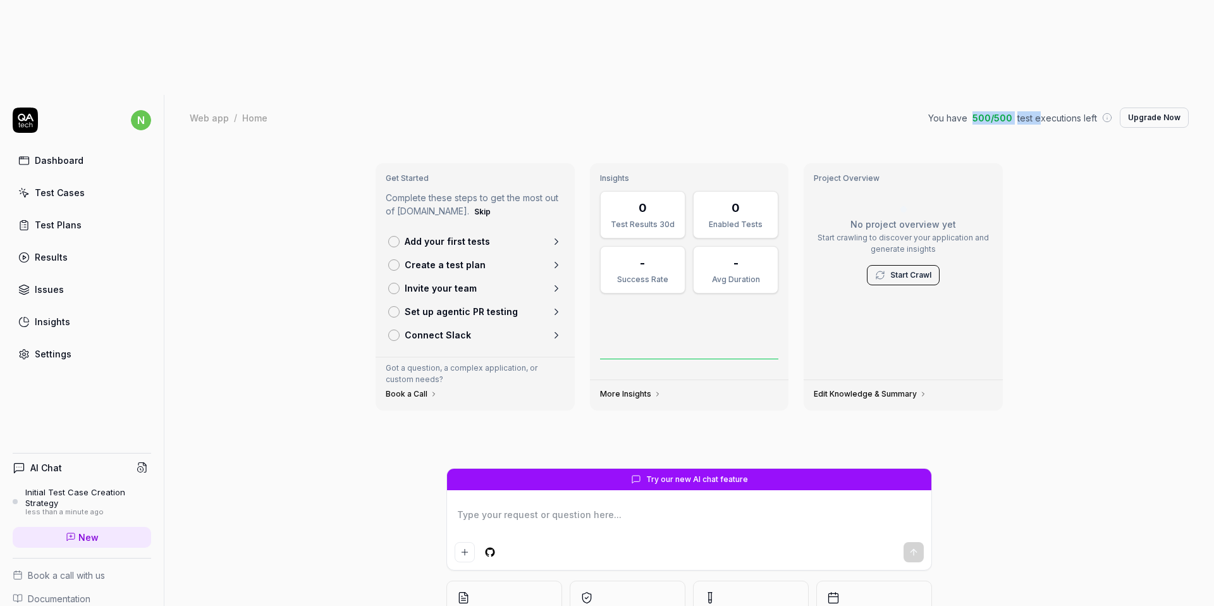
drag, startPoint x: 976, startPoint y: 23, endPoint x: 1096, endPoint y: 34, distance: 120.7
click at [1096, 95] on div "Web app / Home You have 500 / 500 test executions left Upgrade Now Web app / Ho…" at bounding box center [689, 118] width 1050 height 46
click at [1090, 141] on div "Get Started Complete these steps to get the most out of QA.tech. Skip Add your …" at bounding box center [689, 420] width 1050 height 560
click at [1144, 108] on button "Upgrade Now" at bounding box center [1154, 118] width 69 height 20
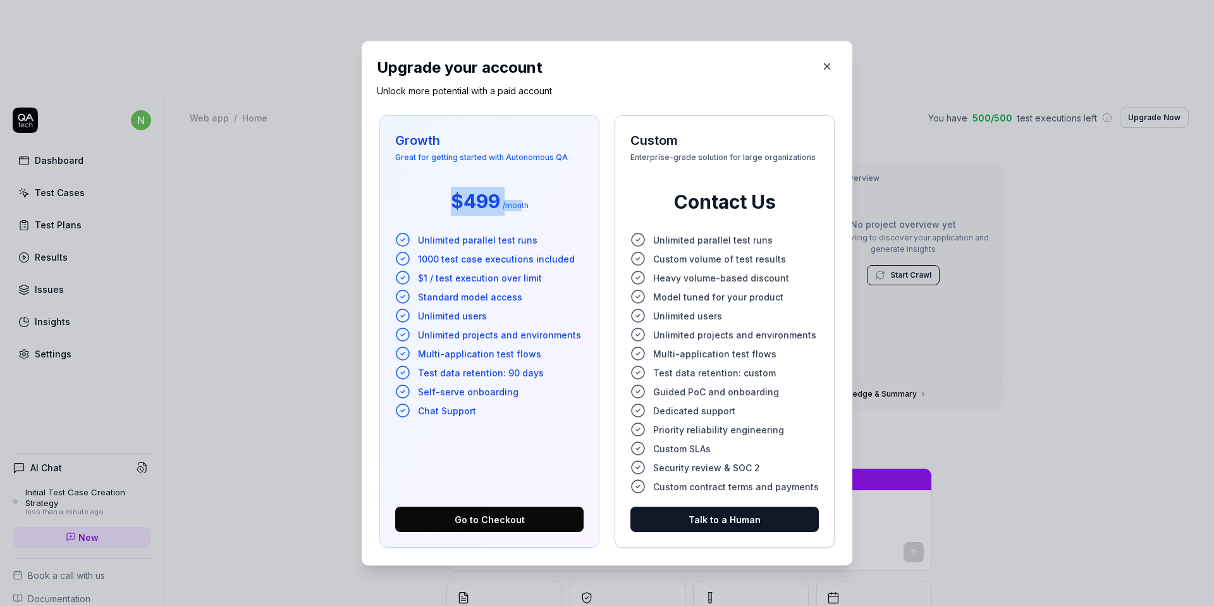
drag, startPoint x: 447, startPoint y: 191, endPoint x: 548, endPoint y: 215, distance: 103.4
click at [555, 205] on div "$499 / month" at bounding box center [489, 202] width 188 height 40
click at [564, 216] on div "$499 / month" at bounding box center [489, 202] width 188 height 40
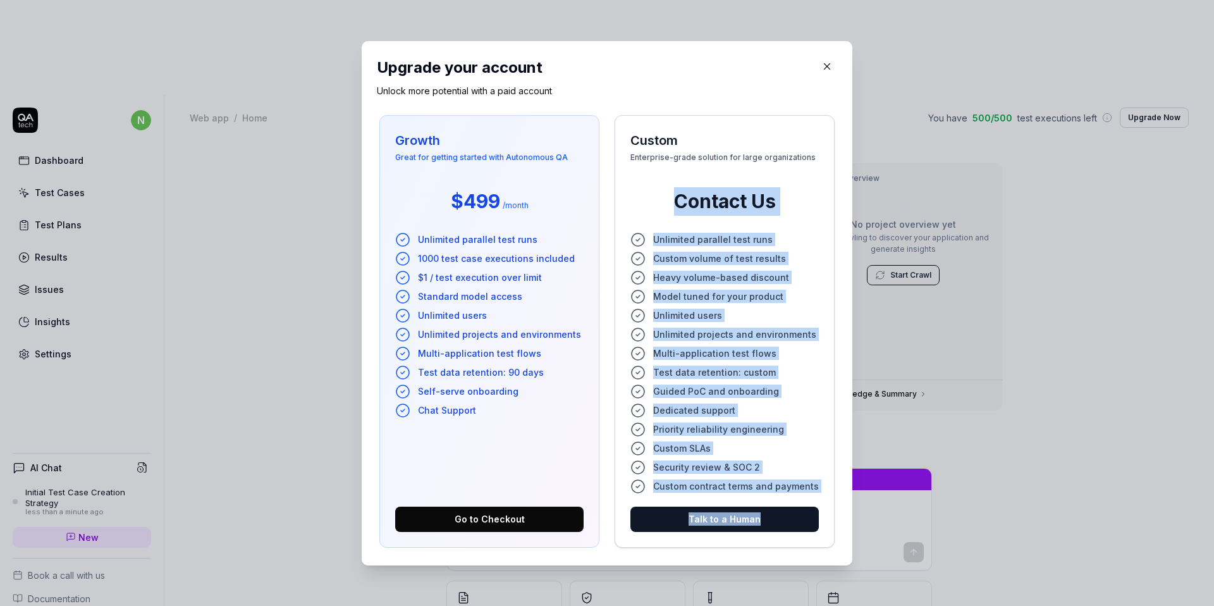
drag, startPoint x: 672, startPoint y: 206, endPoint x: 869, endPoint y: 222, distance: 198.0
click at [869, 222] on div "​ Upgrade your account Unlock more potential with a paid account Growth Great f…" at bounding box center [606, 303] width 541 height 555
click at [808, 276] on li "Heavy volume-based discount" at bounding box center [725, 277] width 188 height 15
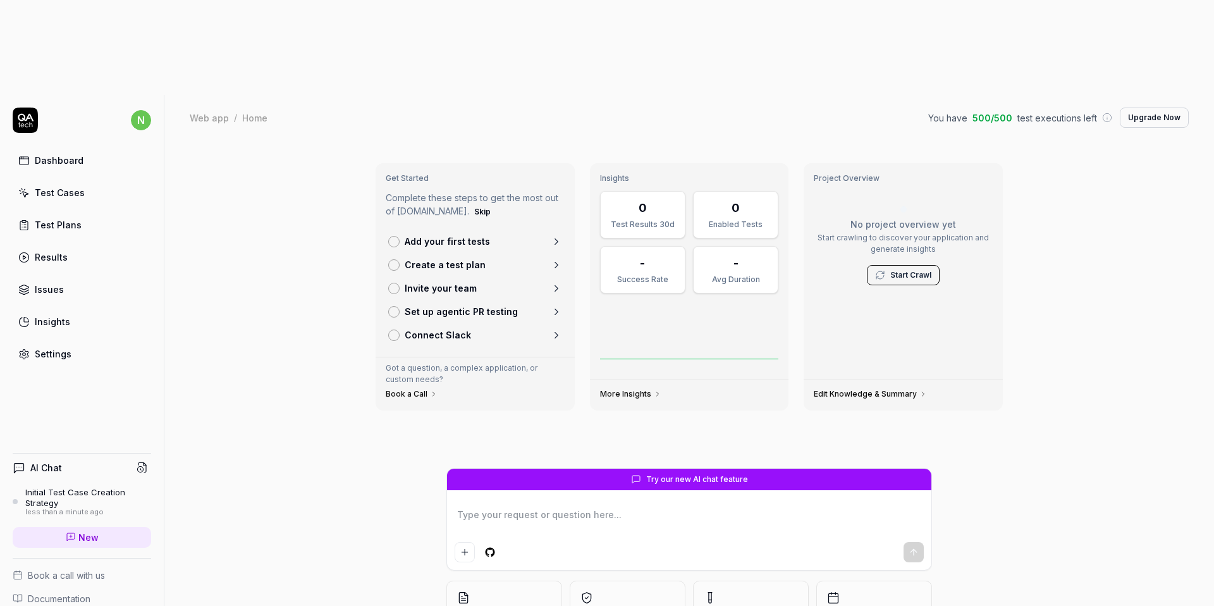
type textarea "*"
